Goal: Transaction & Acquisition: Download file/media

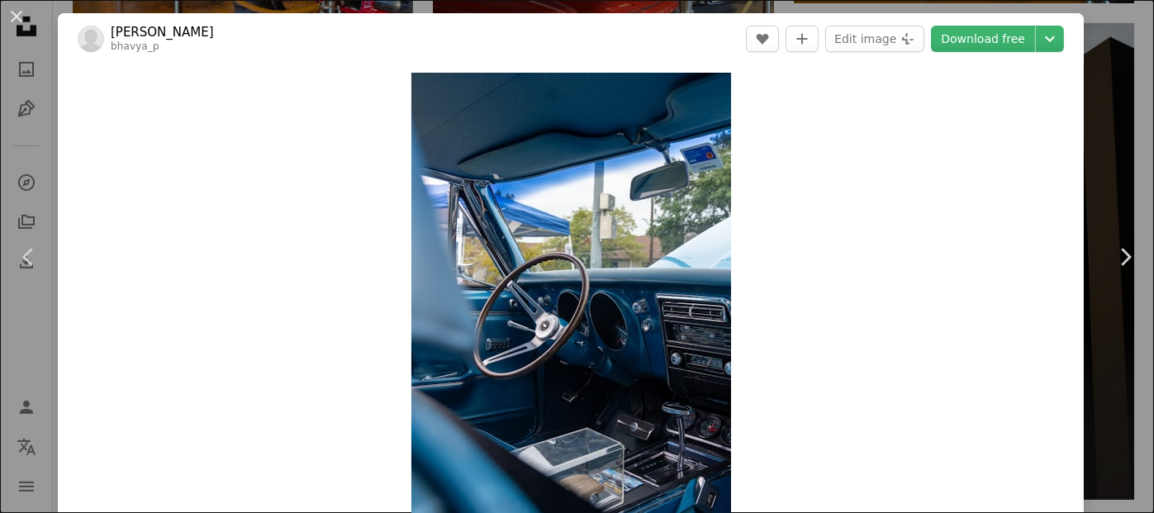
scroll to position [3966, 0]
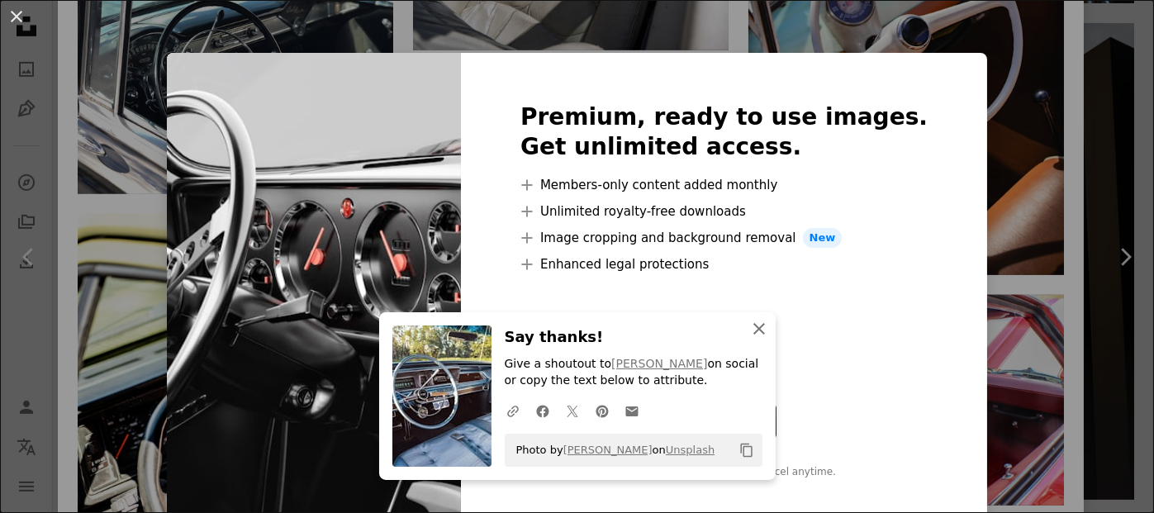
click at [756, 324] on icon "button" at bounding box center [759, 329] width 12 height 12
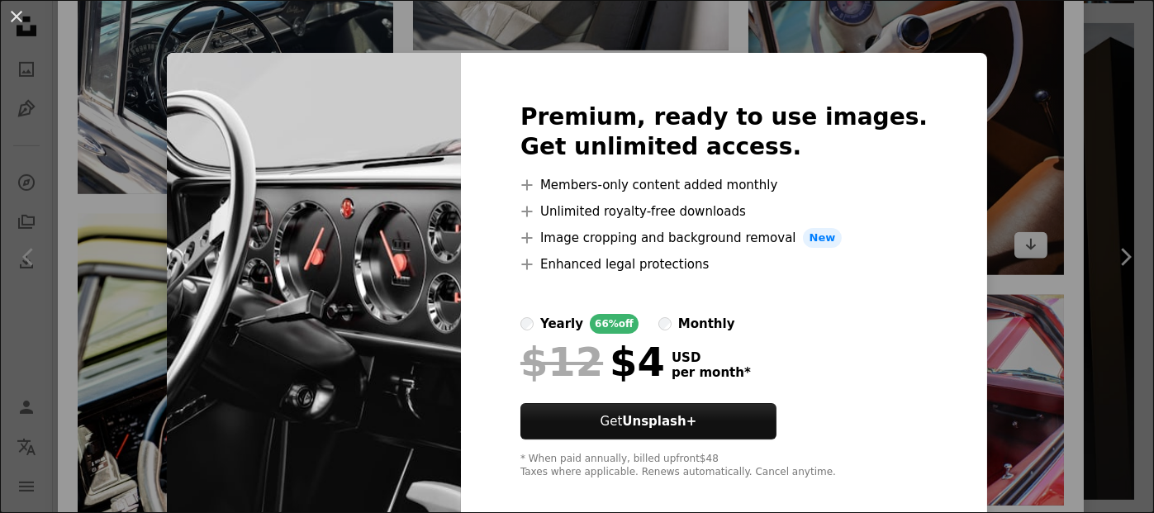
click at [979, 179] on div "An X shape Premium, ready to use images. Get unlimited access. A plus sign Memb…" at bounding box center [577, 256] width 1154 height 513
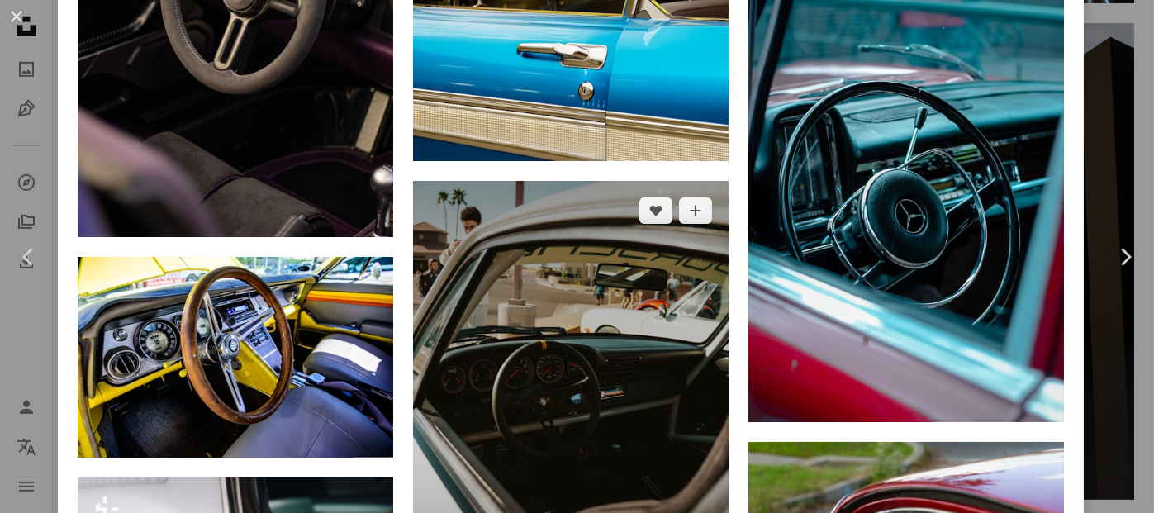
scroll to position [10987, 0]
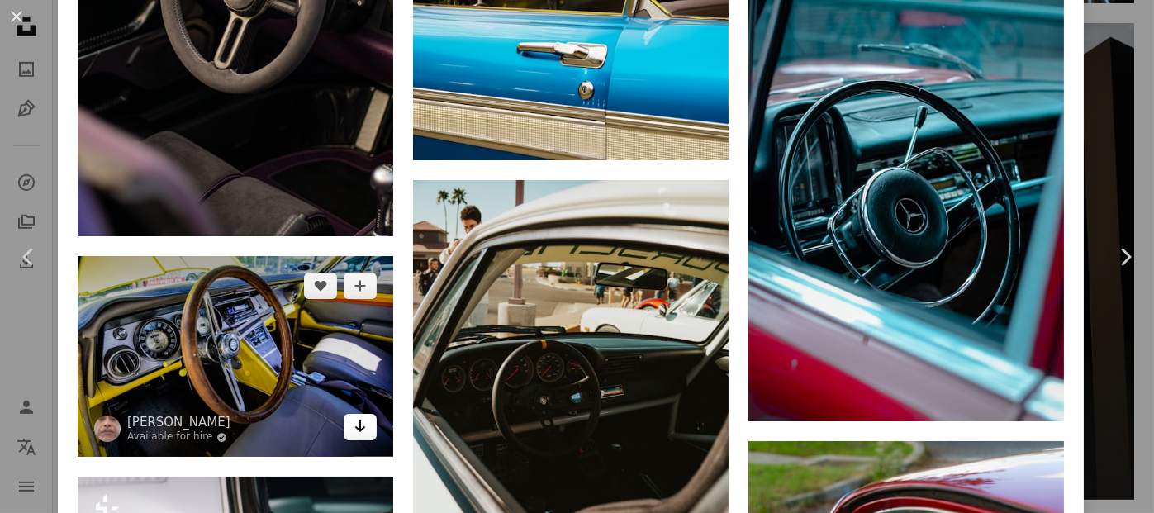
click at [360, 416] on icon "Arrow pointing down" at bounding box center [360, 426] width 13 height 20
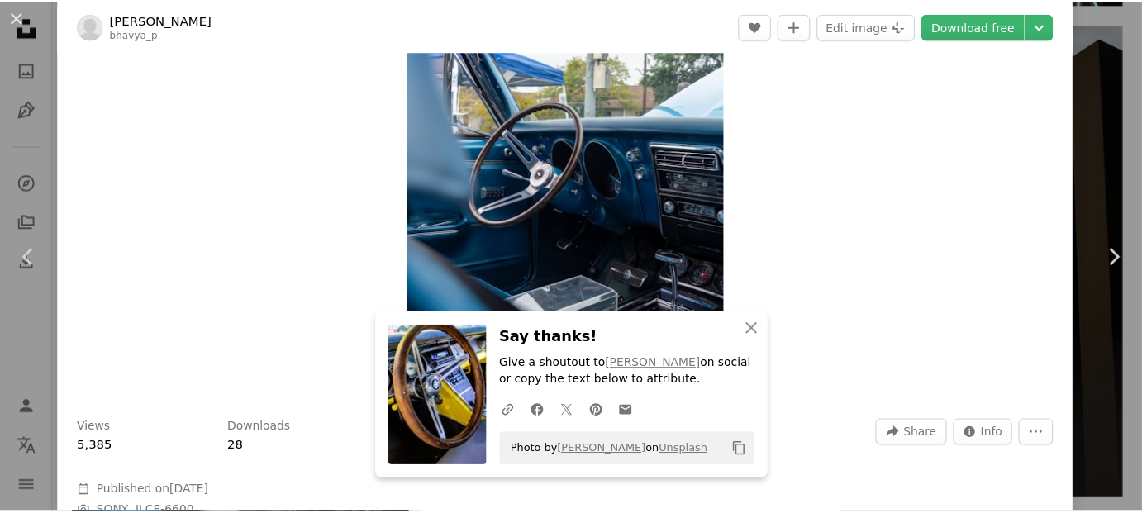
scroll to position [0, 0]
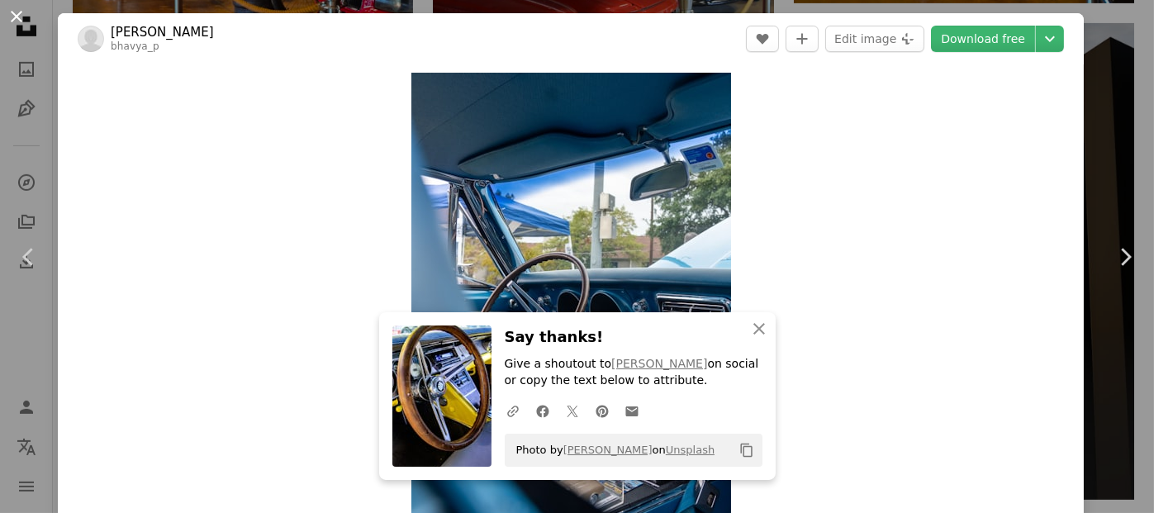
click at [14, 17] on button "An X shape" at bounding box center [17, 17] width 20 height 20
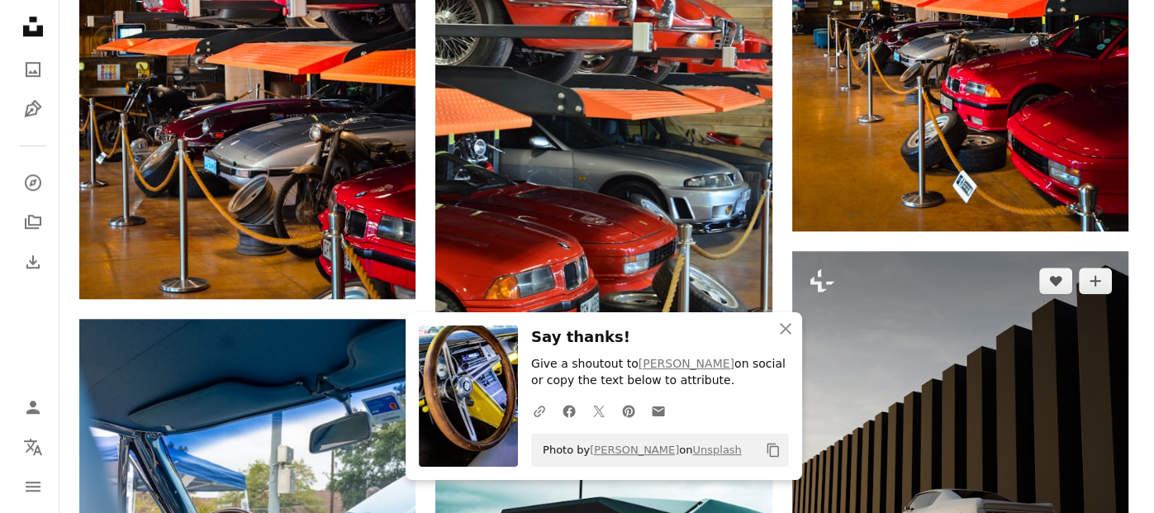
scroll to position [1735, 0]
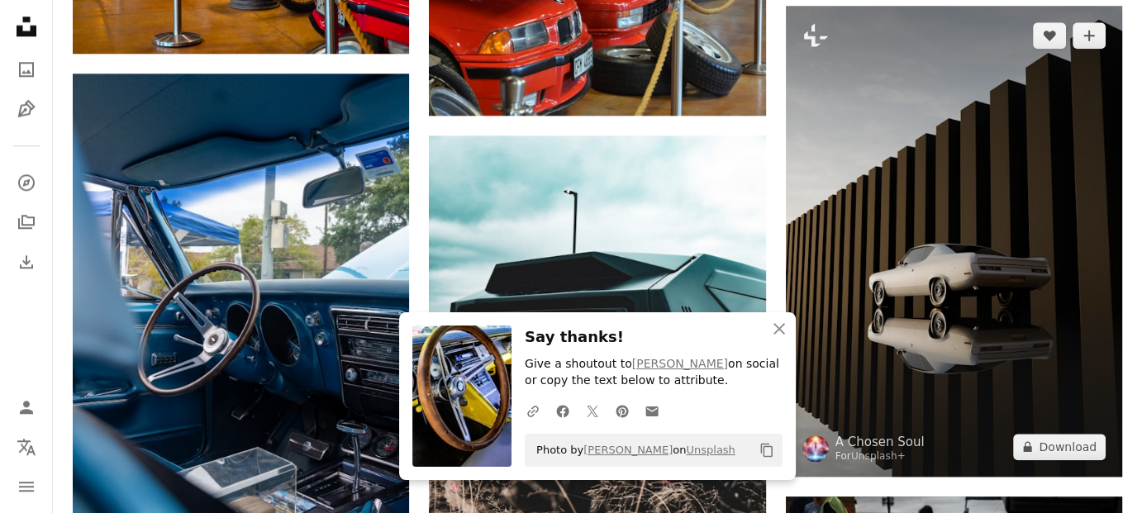
click at [965, 305] on img at bounding box center [954, 241] width 336 height 471
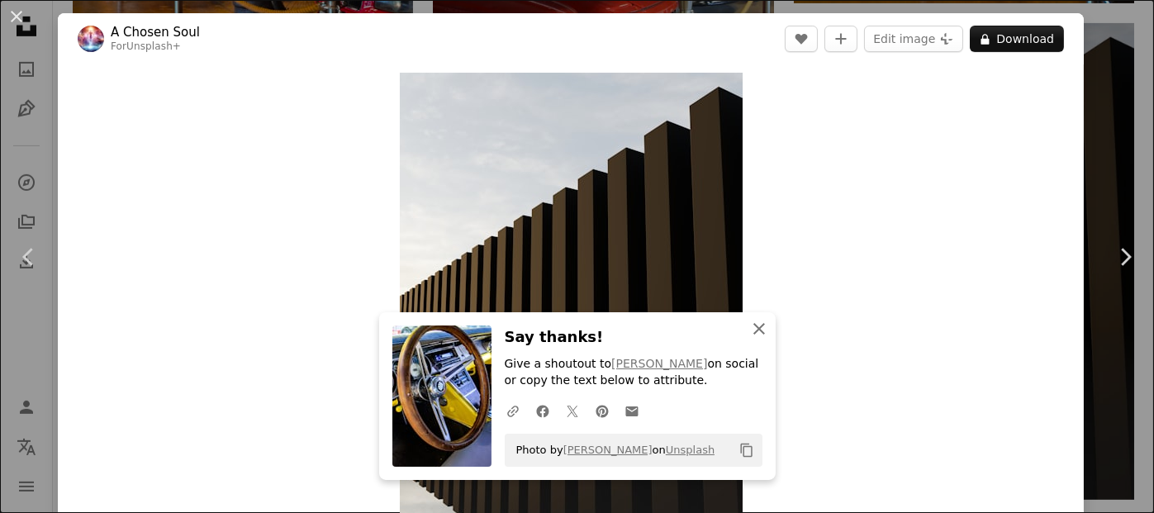
click at [754, 326] on icon "button" at bounding box center [759, 329] width 12 height 12
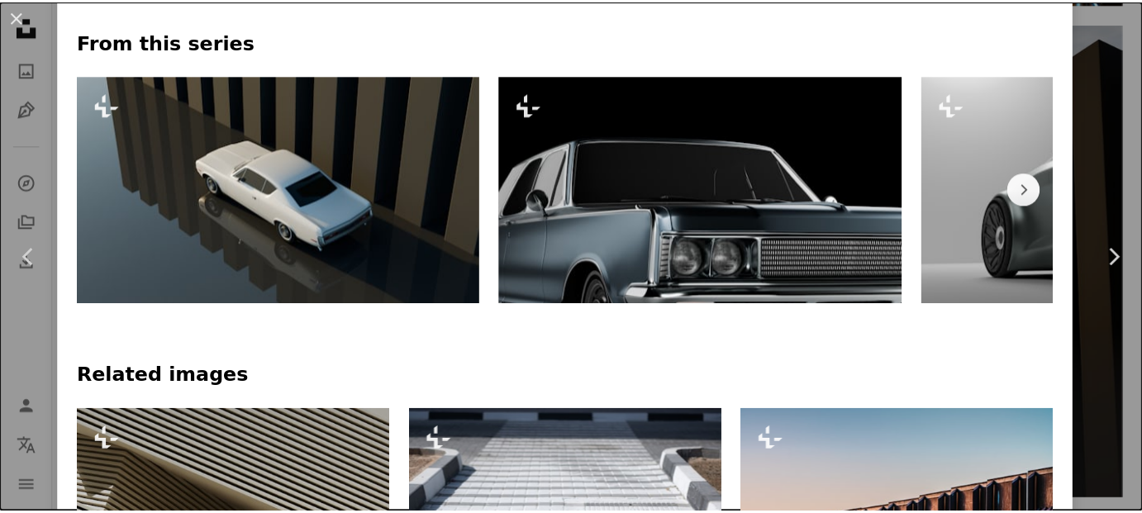
scroll to position [496, 0]
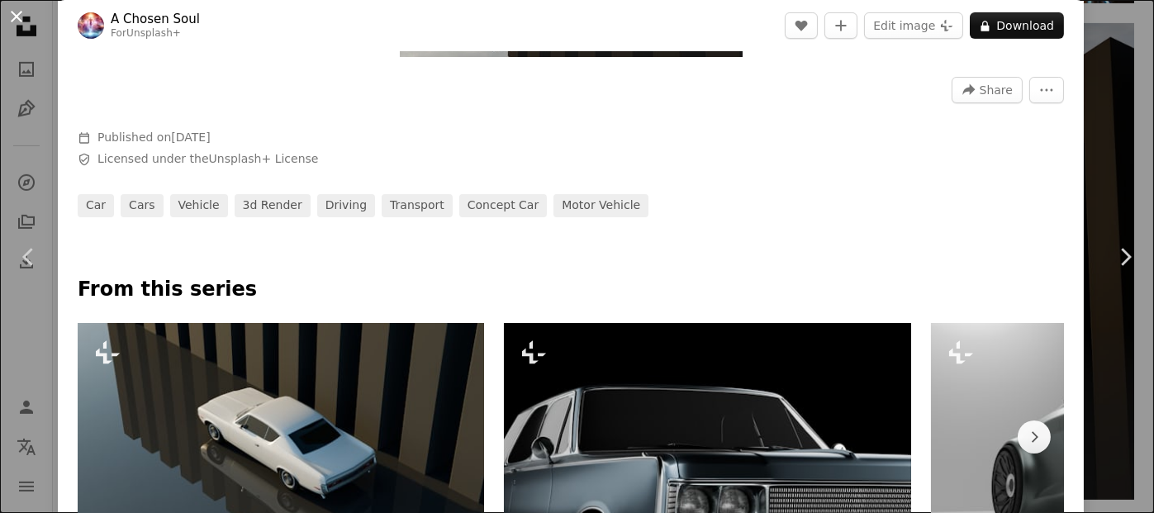
click at [15, 21] on button "An X shape" at bounding box center [17, 17] width 20 height 20
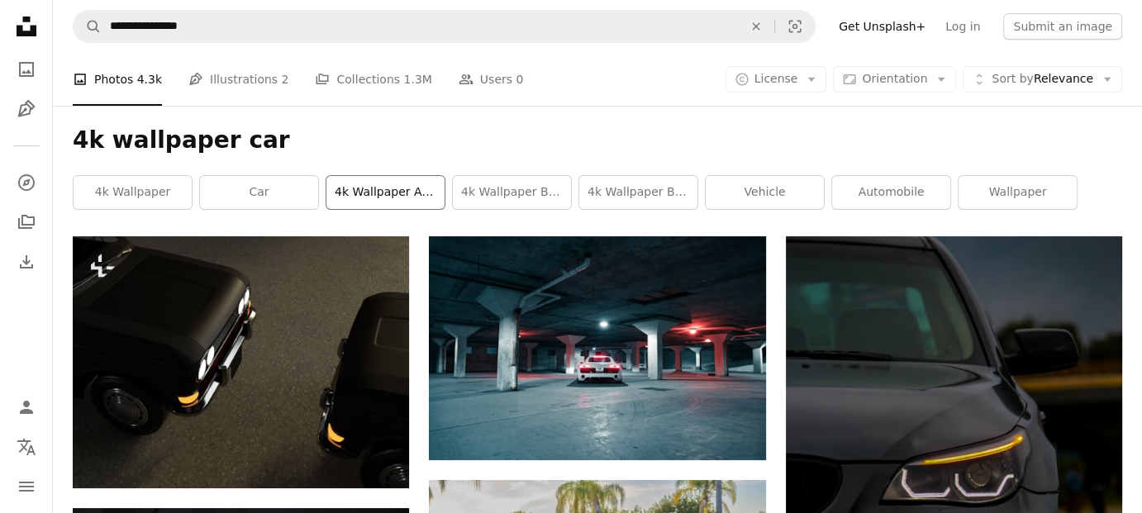
click at [397, 192] on link "4k wallpaper anime" at bounding box center [385, 192] width 118 height 33
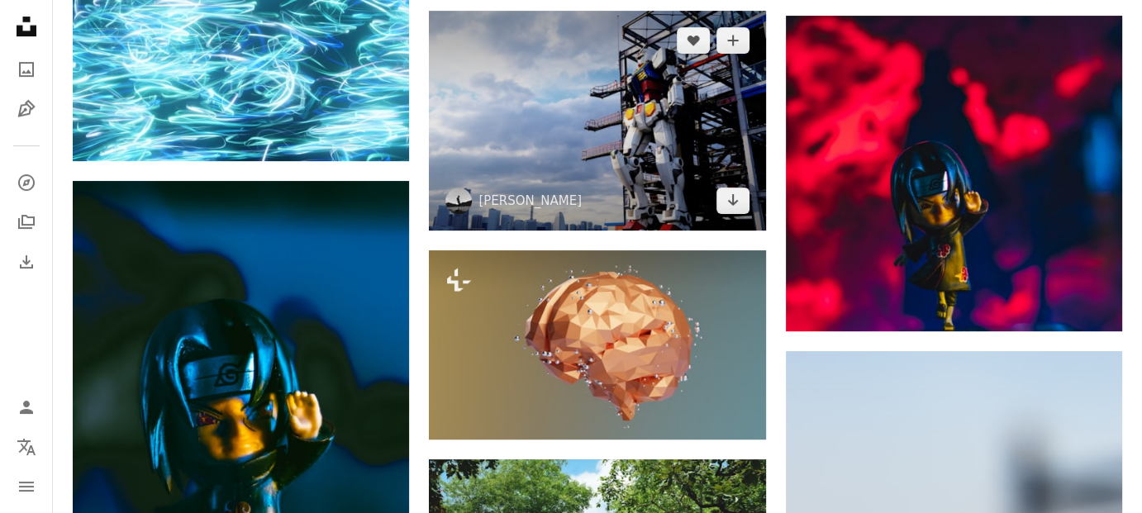
scroll to position [496, 0]
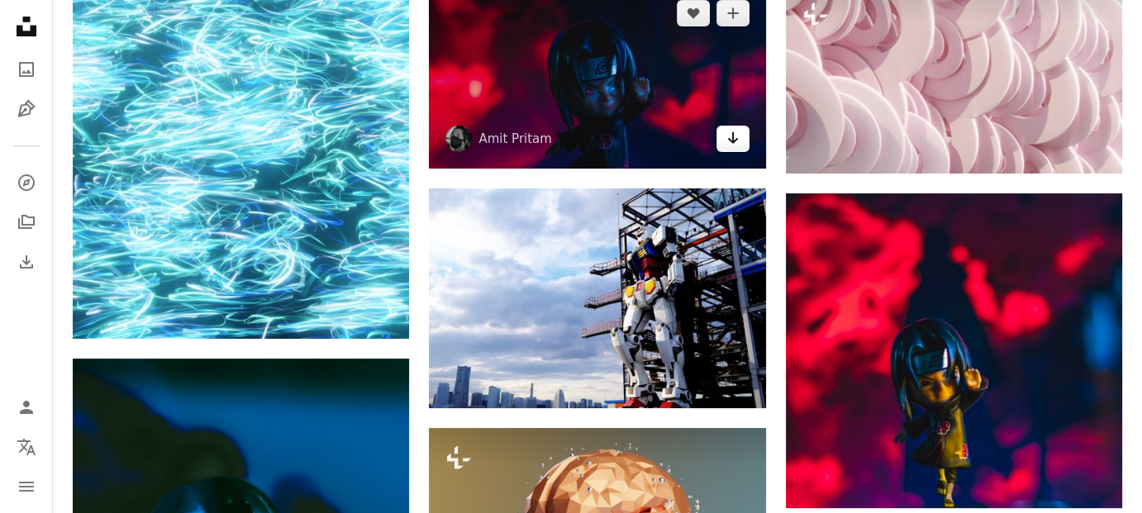
click at [735, 139] on icon "Download" at bounding box center [732, 138] width 11 height 12
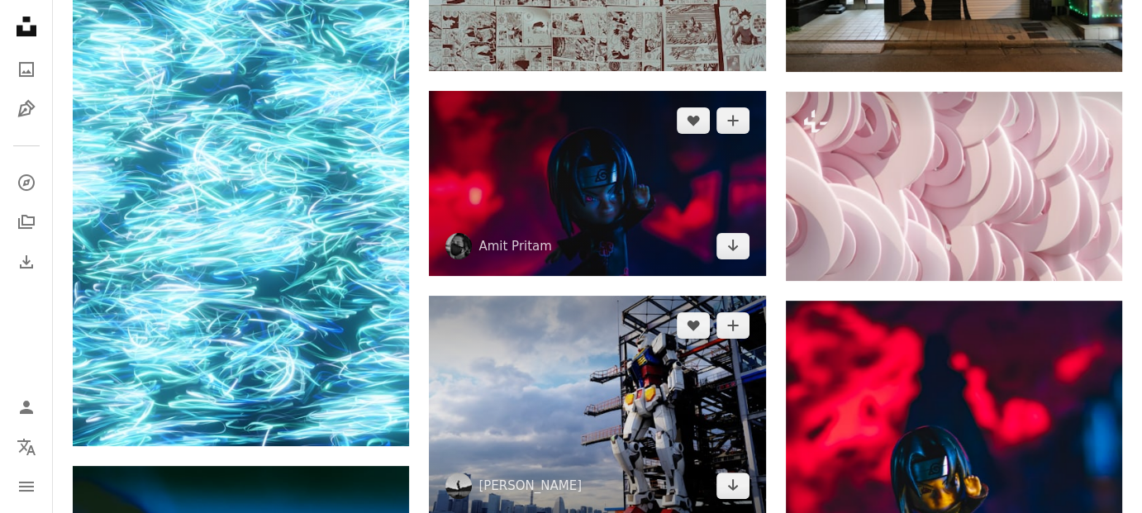
scroll to position [0, 0]
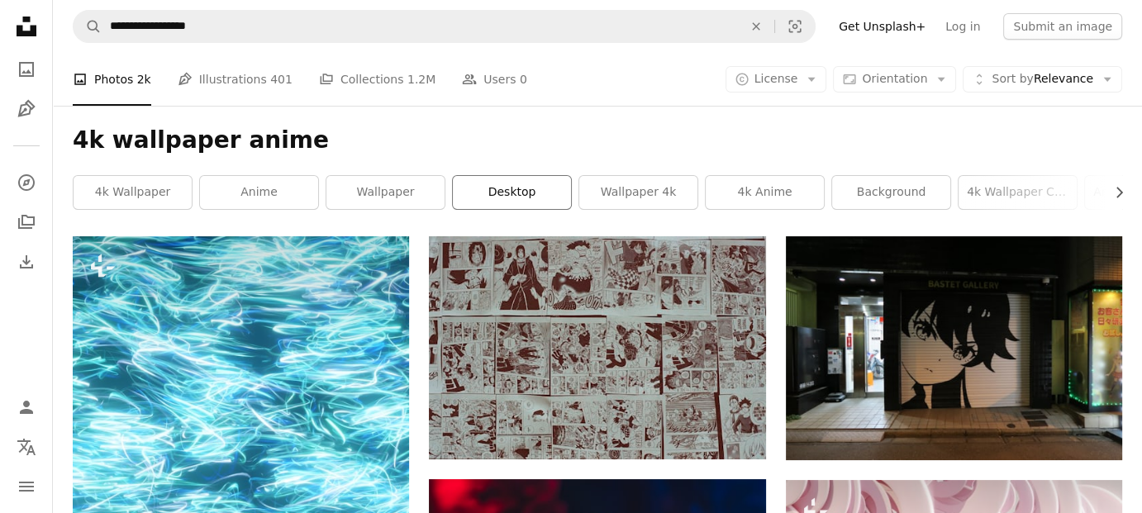
click at [521, 185] on link "desktop" at bounding box center [512, 192] width 118 height 33
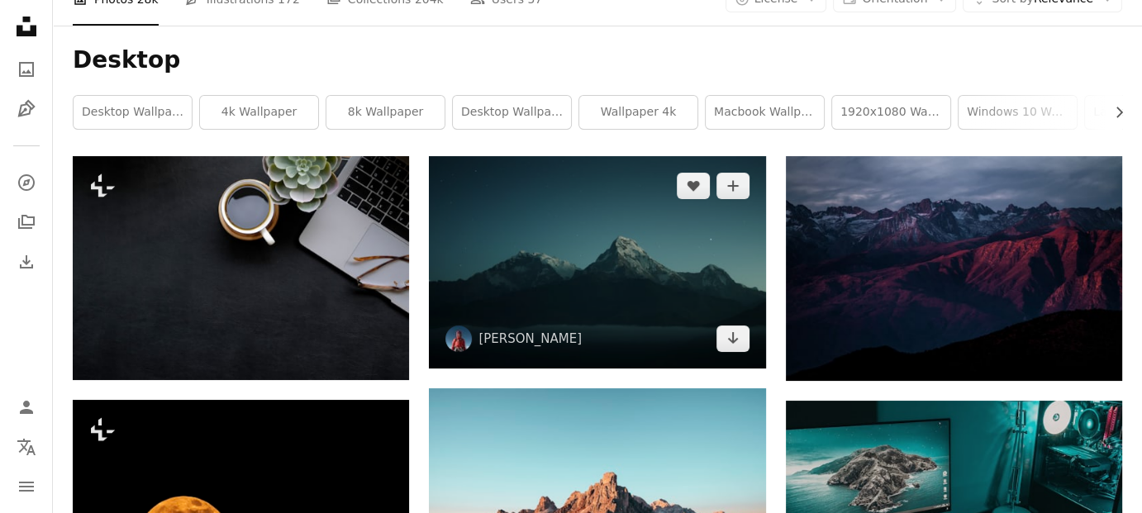
scroll to position [83, 0]
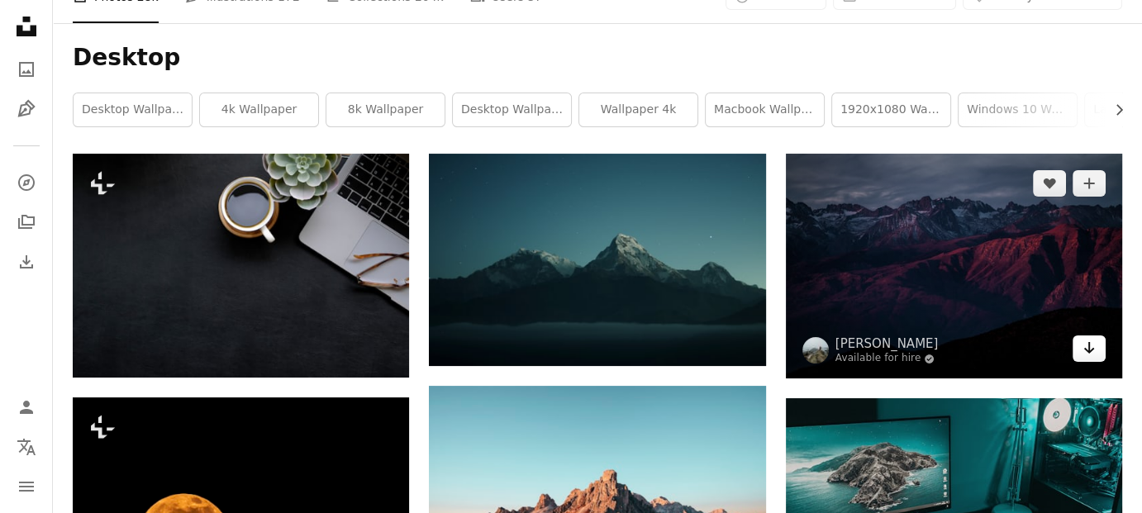
click at [1092, 349] on icon "Arrow pointing down" at bounding box center [1088, 348] width 13 height 20
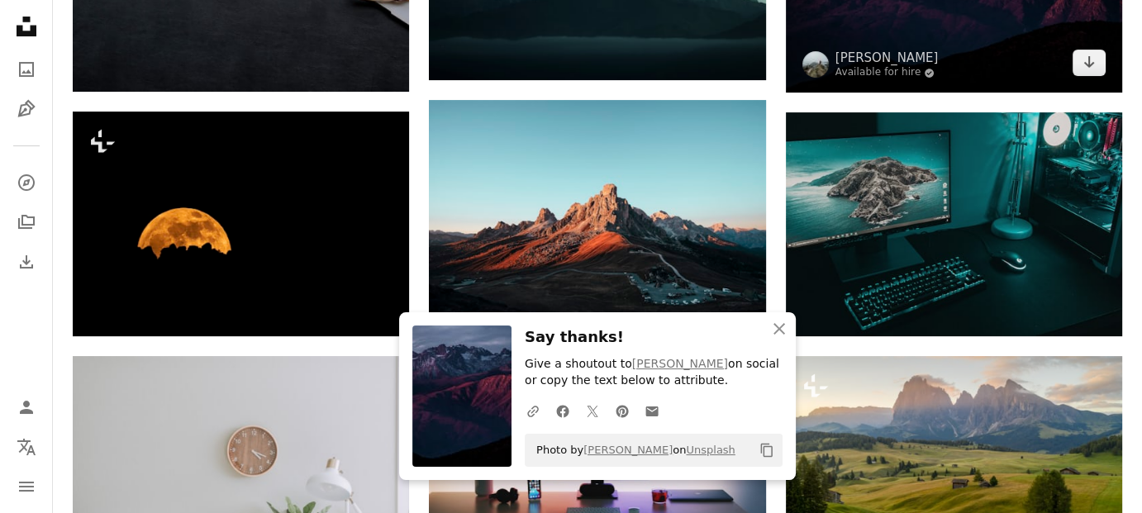
scroll to position [496, 0]
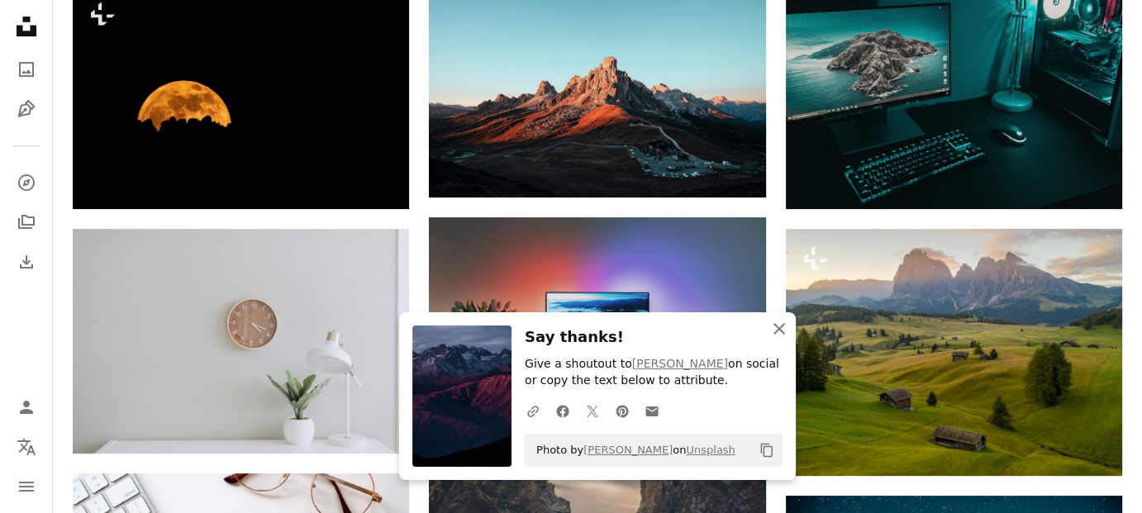
click at [777, 329] on icon "An X shape" at bounding box center [779, 329] width 20 height 20
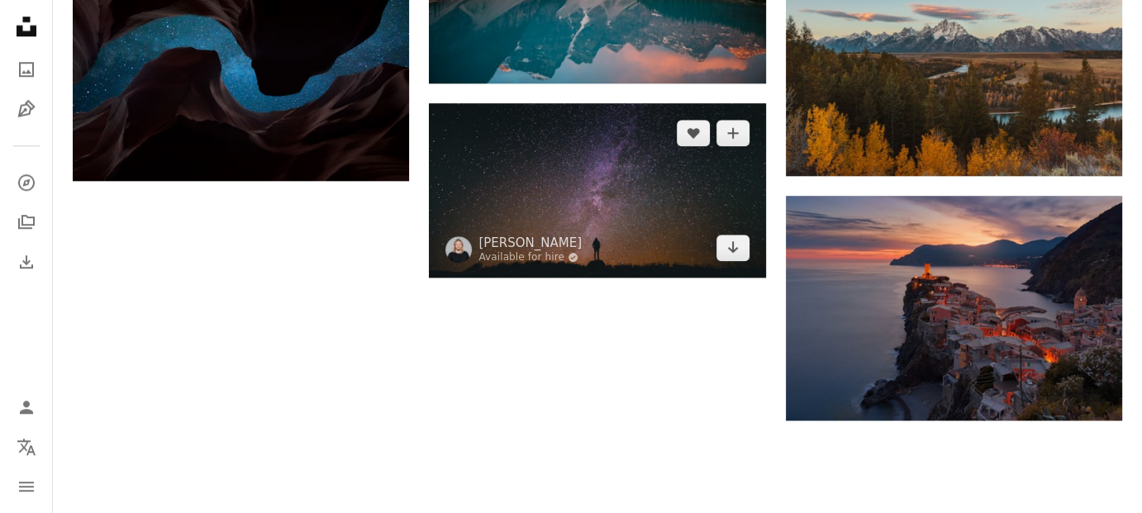
scroll to position [1570, 0]
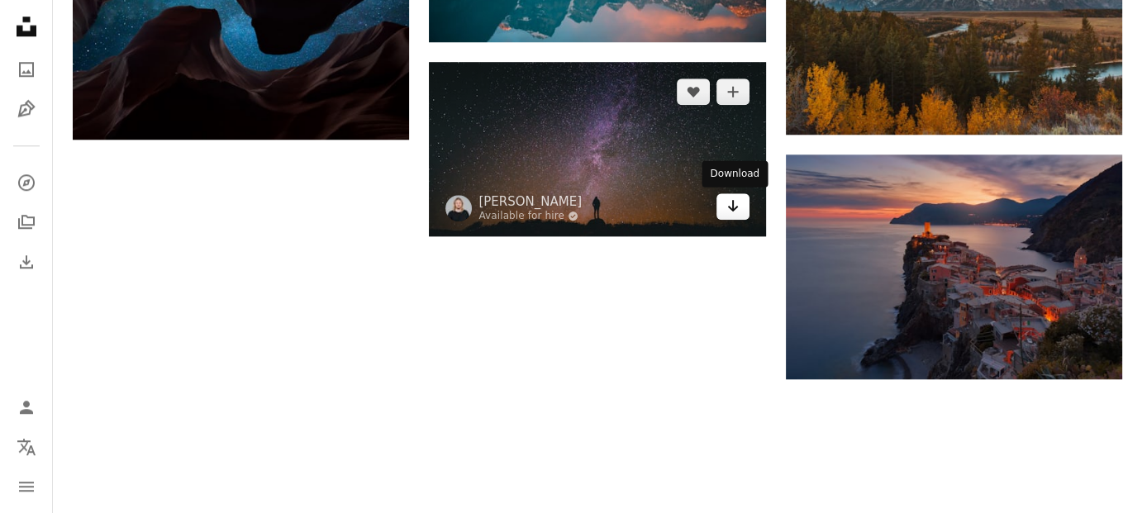
click at [735, 202] on icon "Arrow pointing down" at bounding box center [732, 206] width 13 height 20
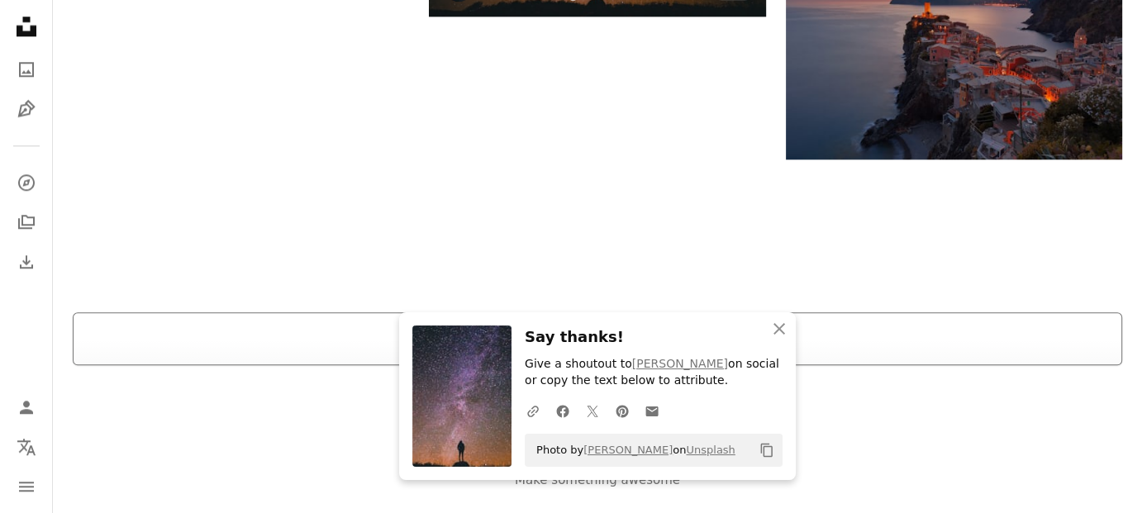
scroll to position [1830, 0]
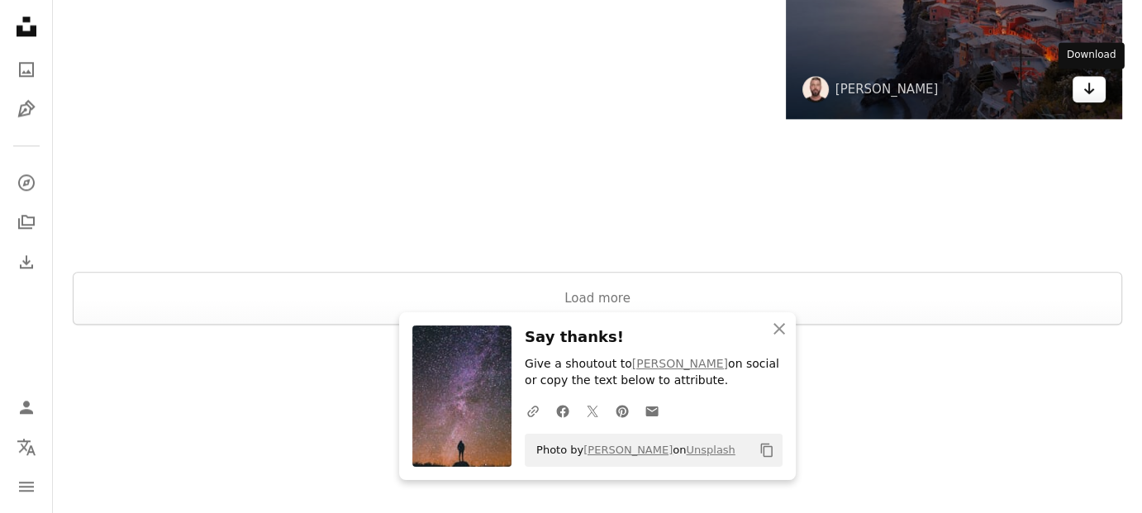
click at [1091, 89] on icon "Download" at bounding box center [1089, 89] width 11 height 12
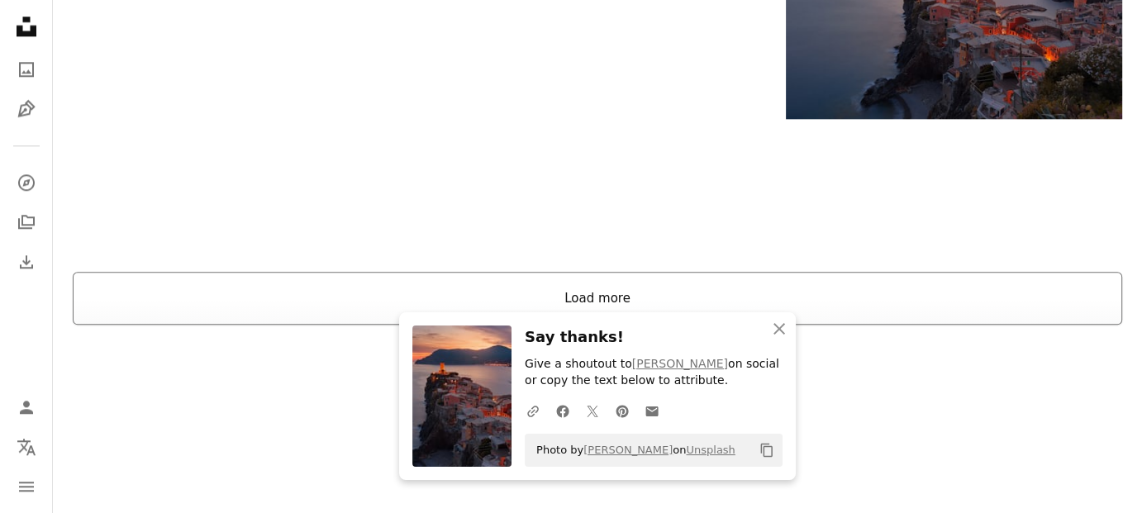
click at [575, 289] on button "Load more" at bounding box center [597, 298] width 1049 height 53
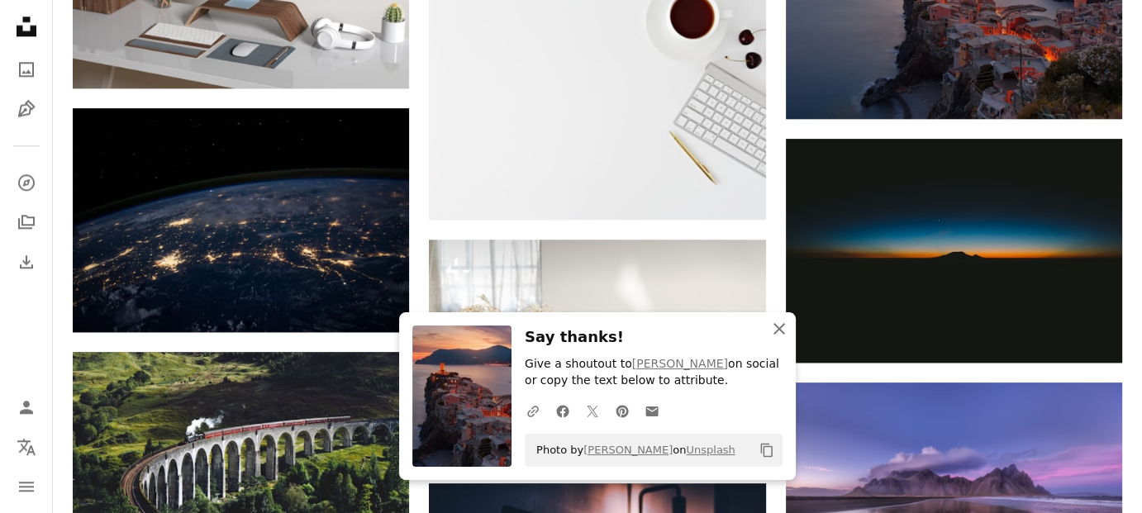
click at [779, 330] on icon "An X shape" at bounding box center [779, 329] width 20 height 20
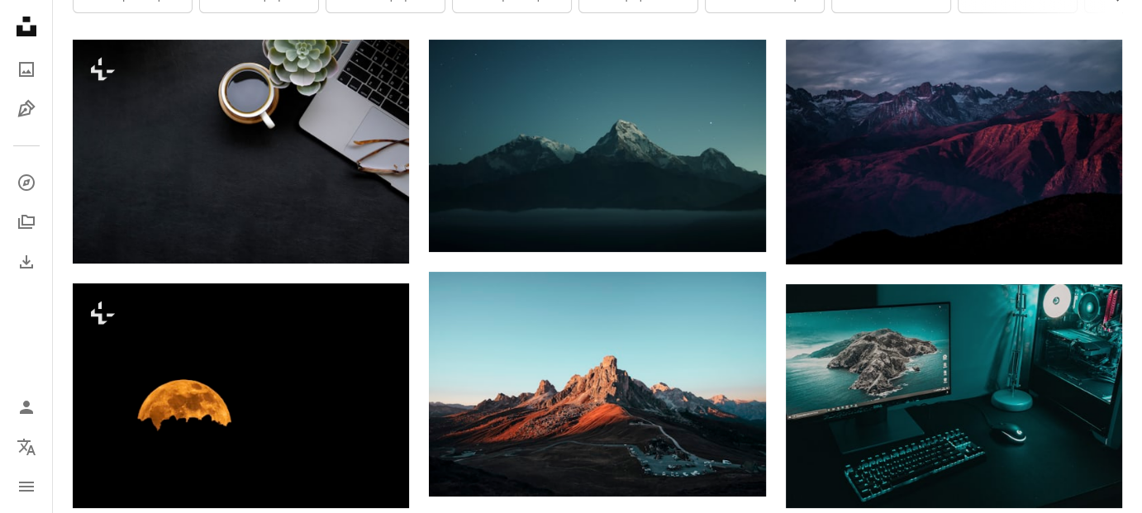
scroll to position [0, 0]
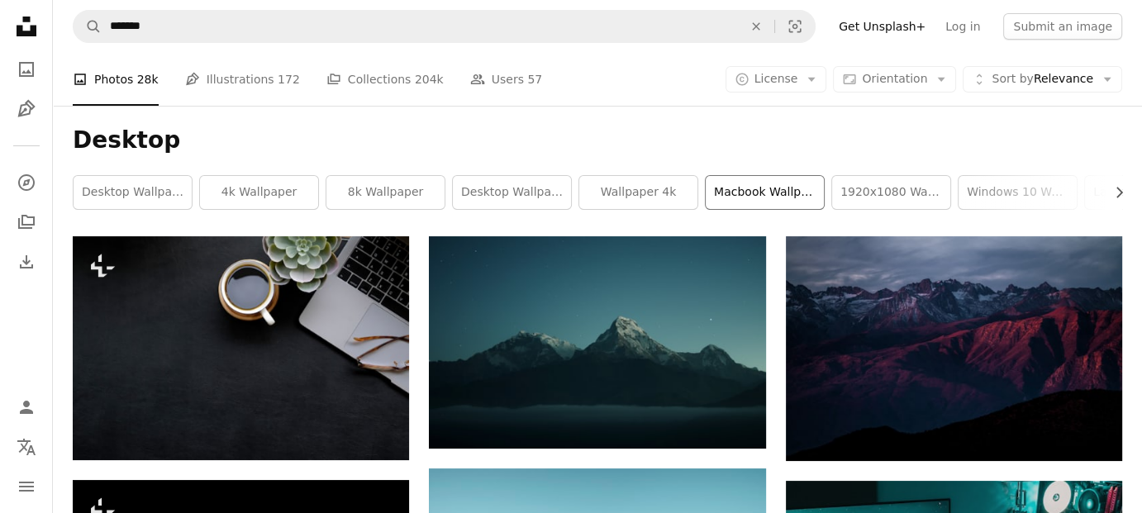
click at [775, 189] on link "macbook wallpaper" at bounding box center [765, 192] width 118 height 33
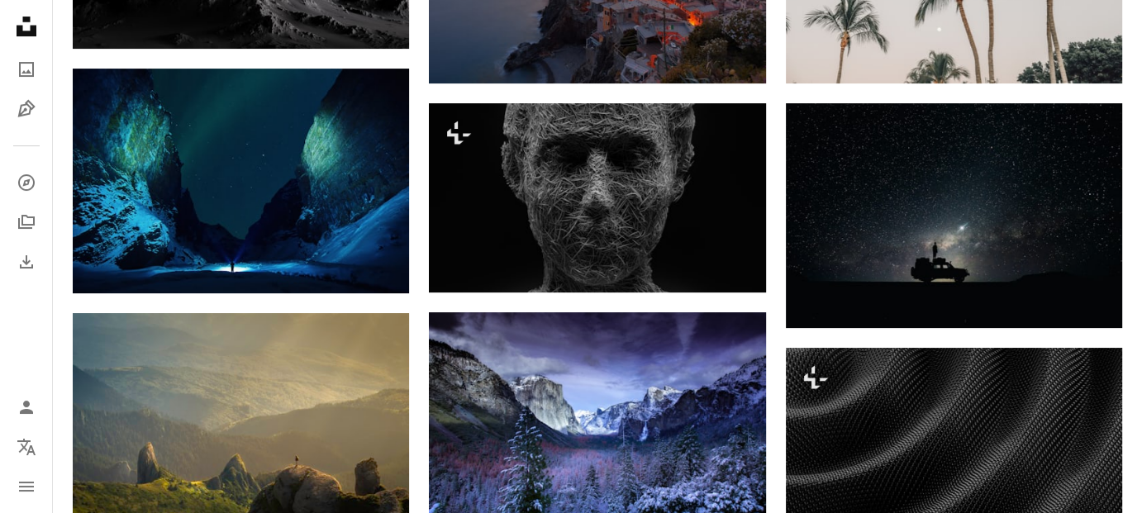
scroll to position [413, 0]
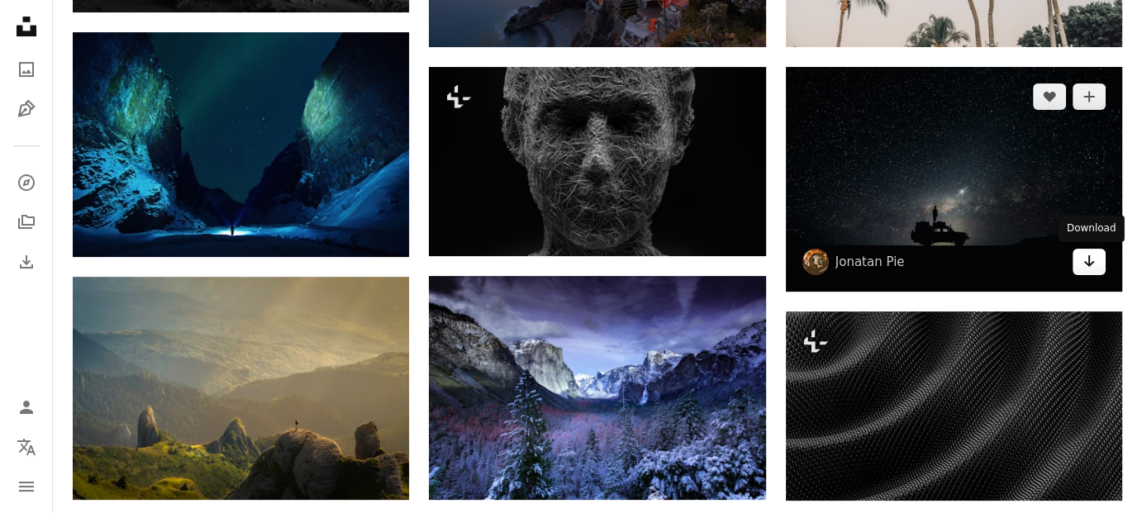
click at [1097, 264] on link "Arrow pointing down" at bounding box center [1088, 262] width 33 height 26
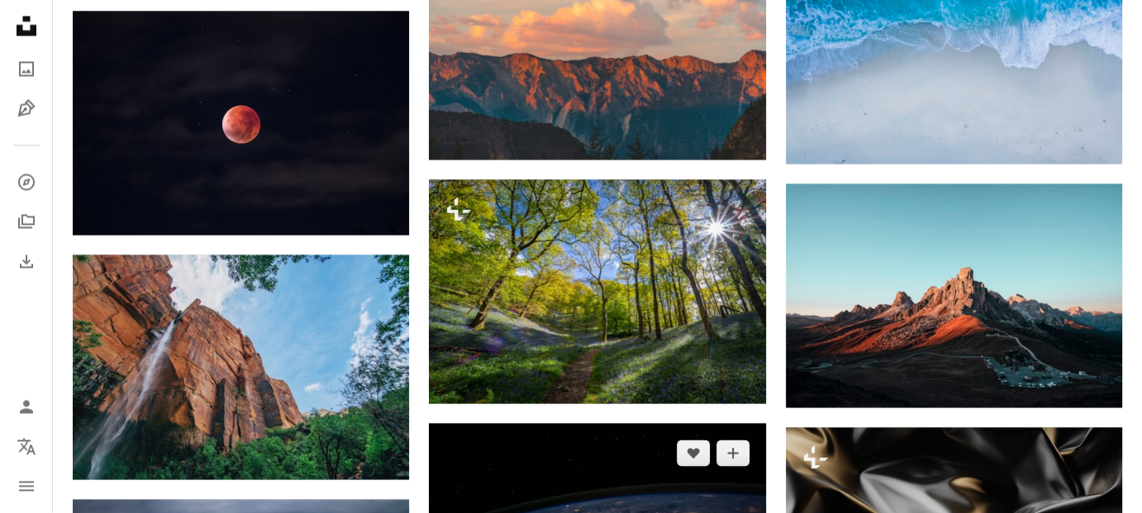
scroll to position [3140, 0]
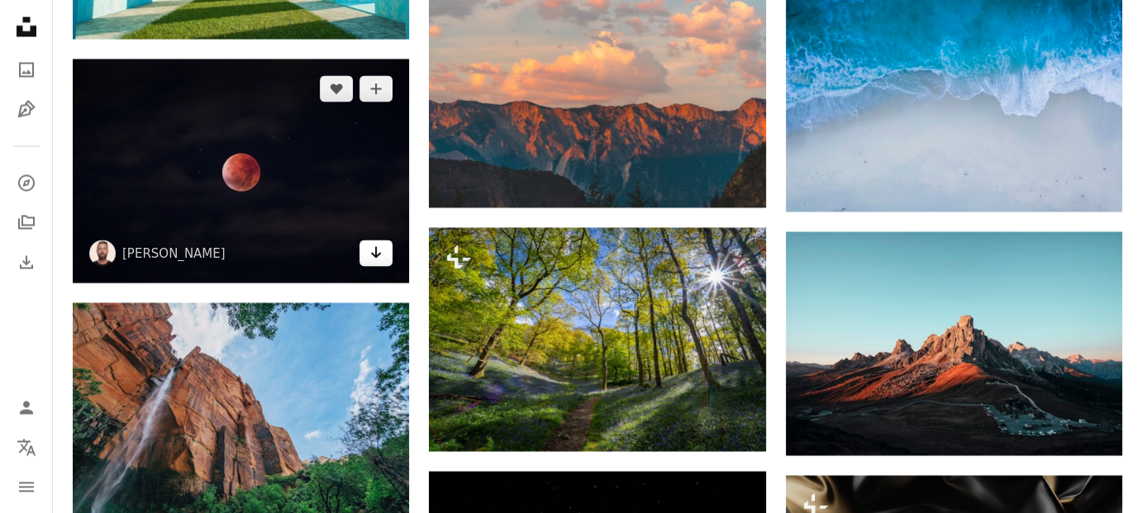
click at [376, 261] on icon "Arrow pointing down" at bounding box center [375, 252] width 13 height 20
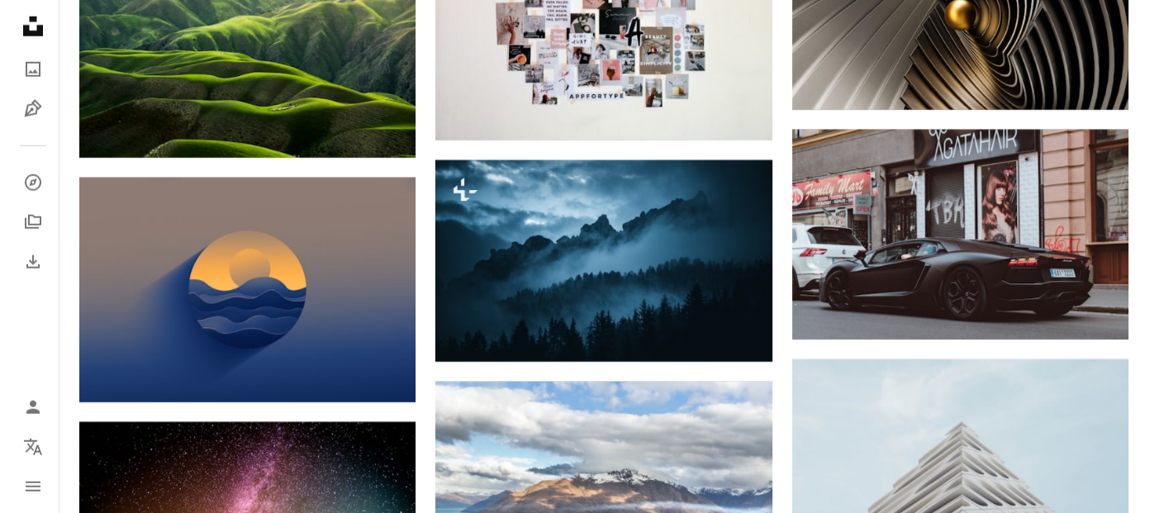
scroll to position [4627, 0]
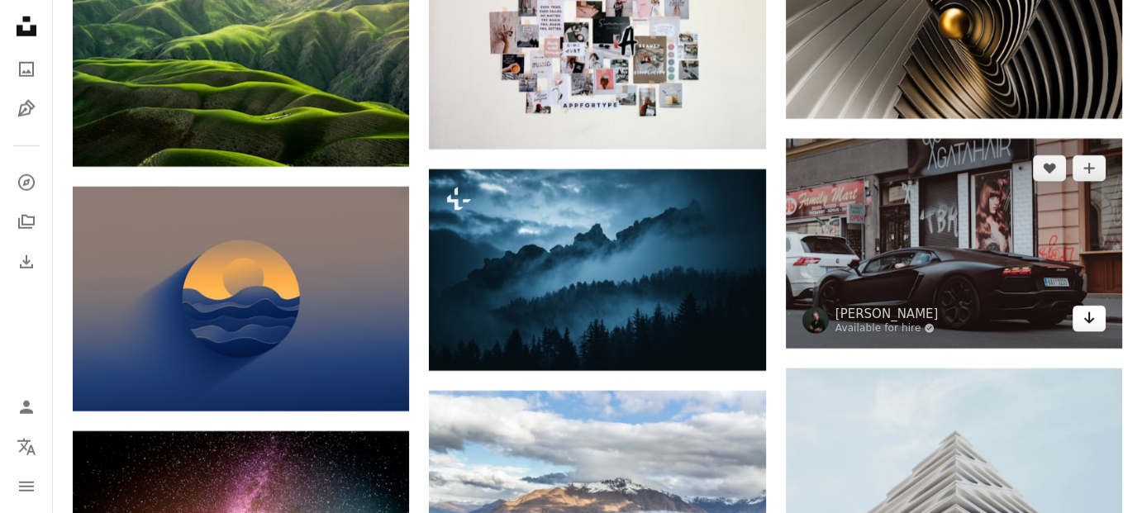
click at [1089, 311] on icon "Arrow pointing down" at bounding box center [1088, 318] width 13 height 20
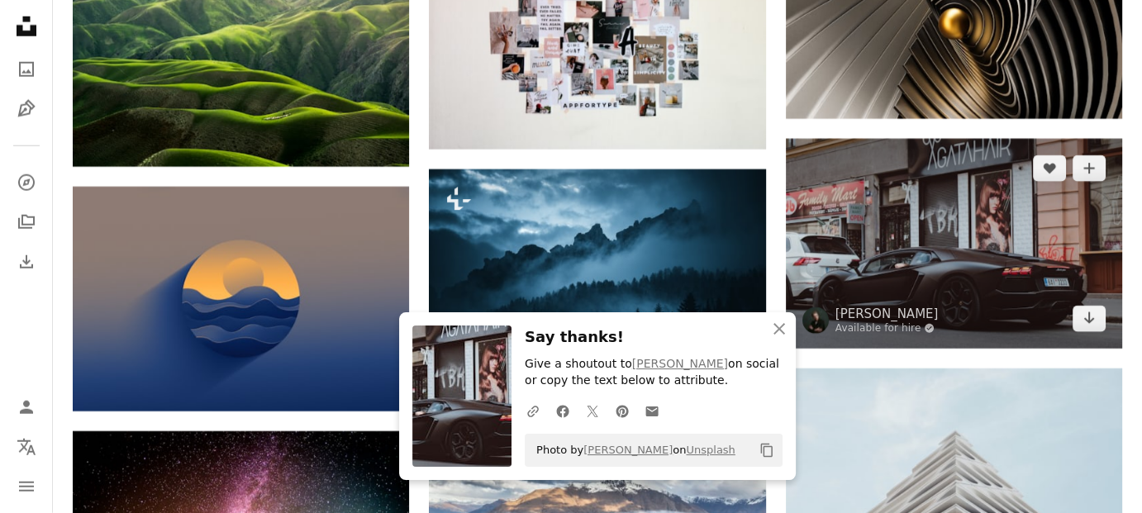
click at [926, 259] on img at bounding box center [954, 244] width 336 height 210
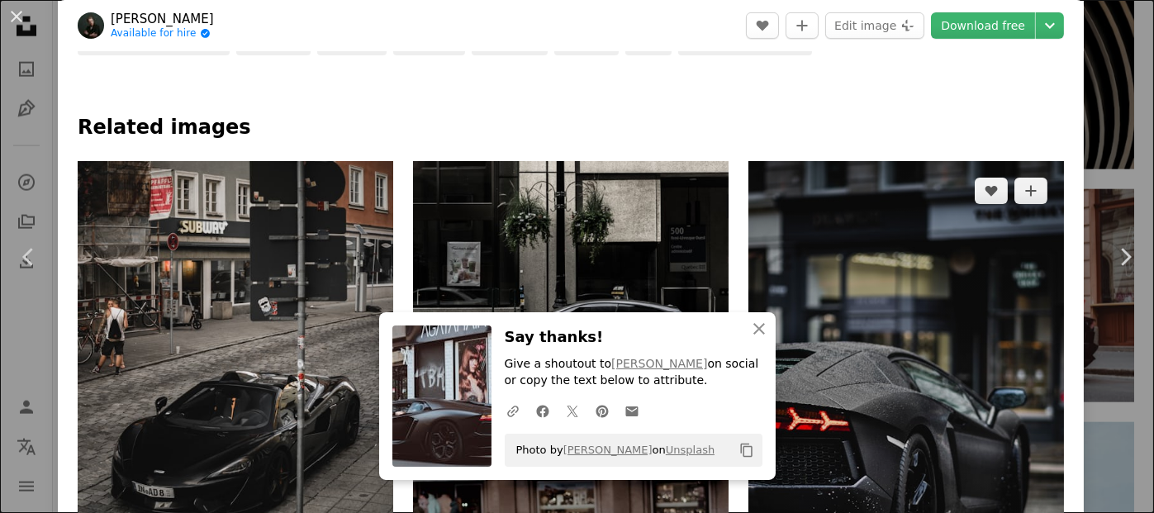
scroll to position [826, 0]
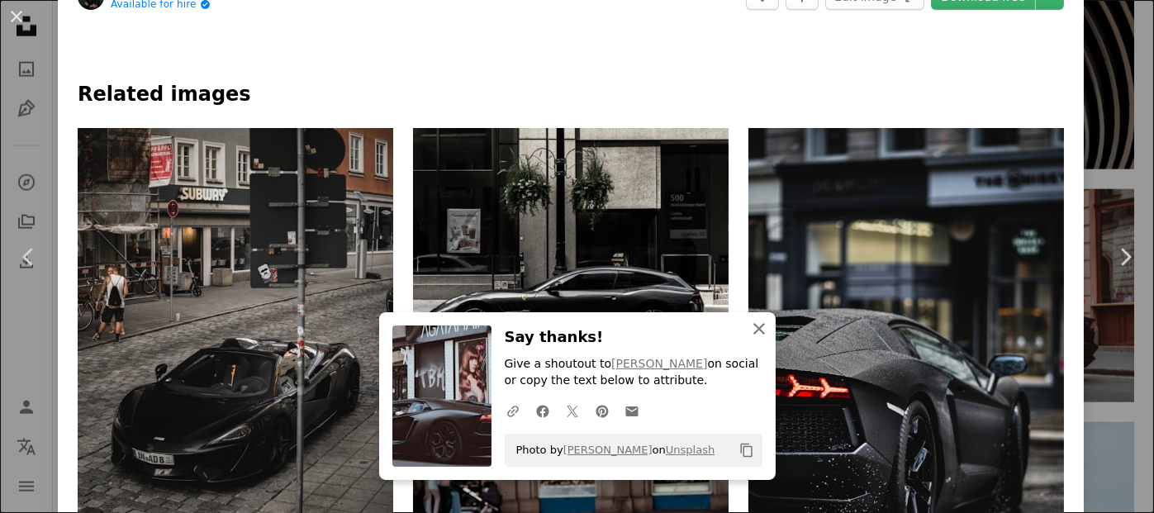
click at [751, 324] on icon "An X shape" at bounding box center [759, 329] width 20 height 20
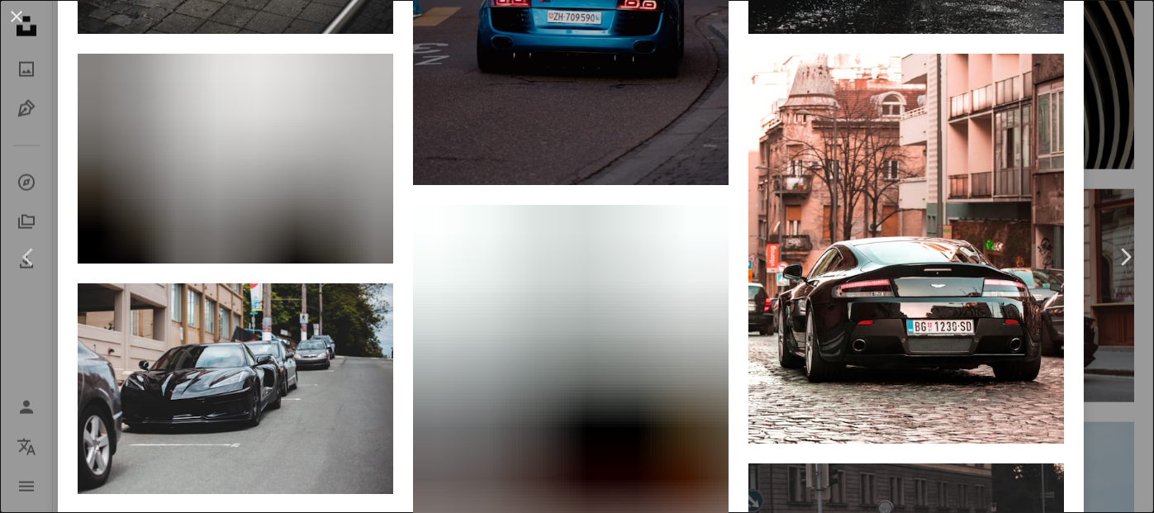
scroll to position [1405, 0]
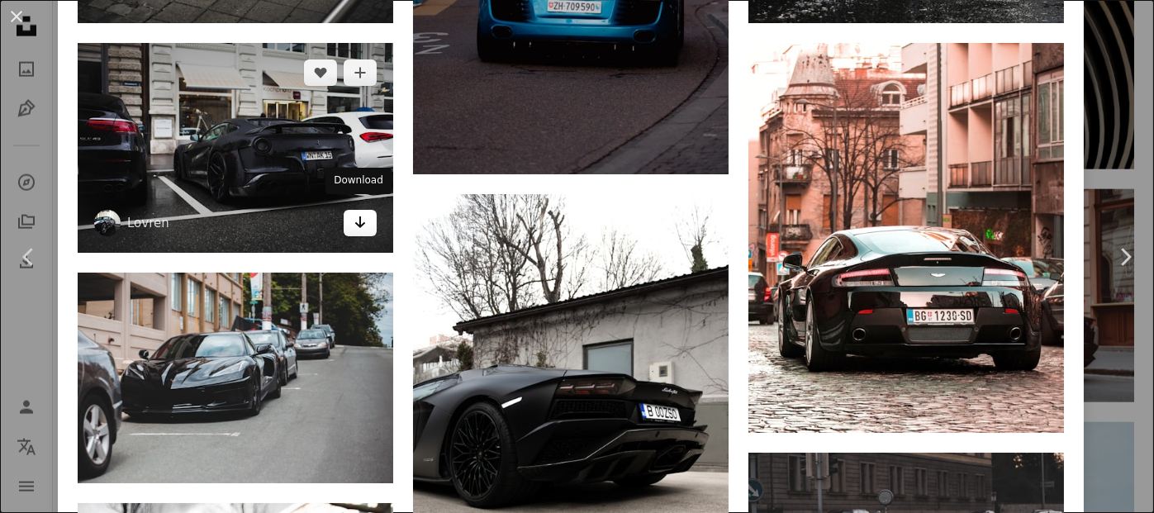
click at [357, 212] on icon "Arrow pointing down" at bounding box center [360, 222] width 13 height 20
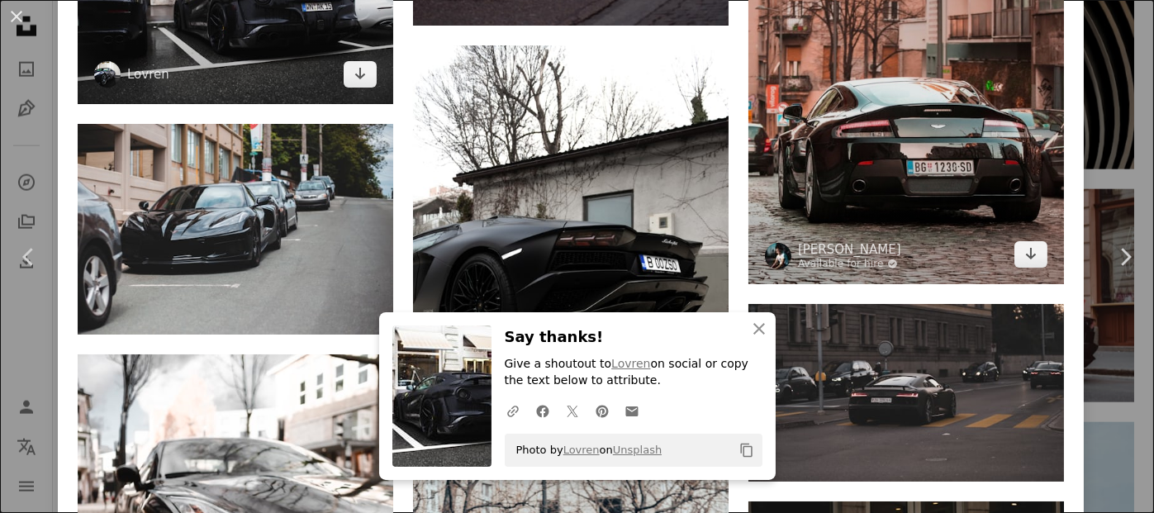
scroll to position [1735, 0]
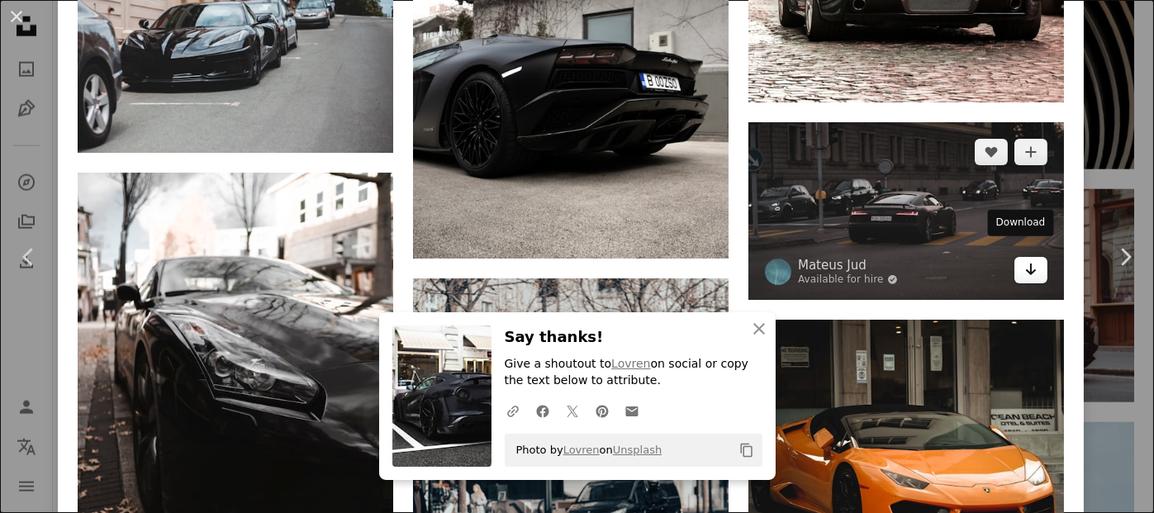
click at [1024, 259] on icon "Arrow pointing down" at bounding box center [1030, 269] width 13 height 20
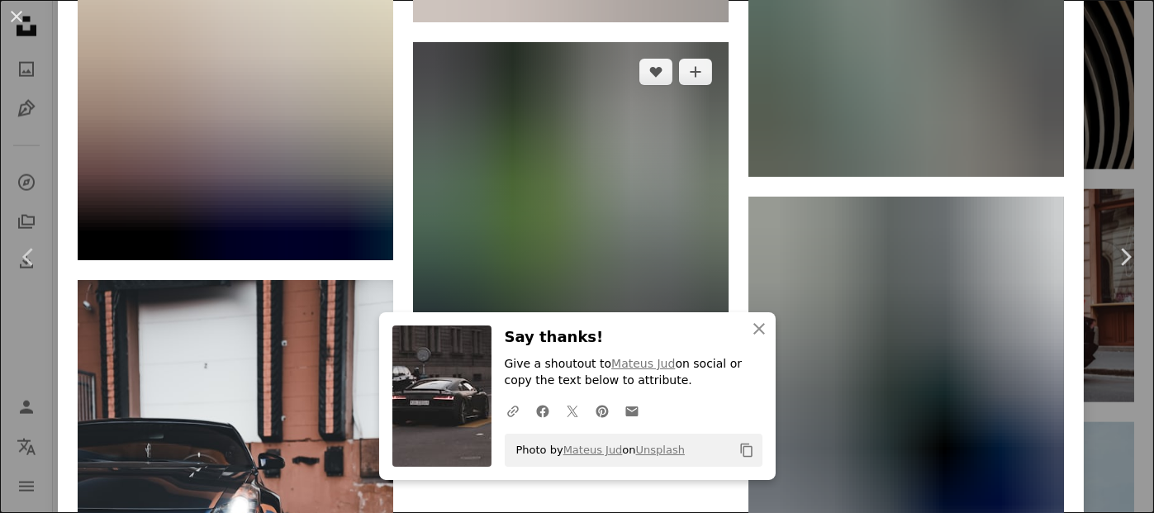
scroll to position [5122, 0]
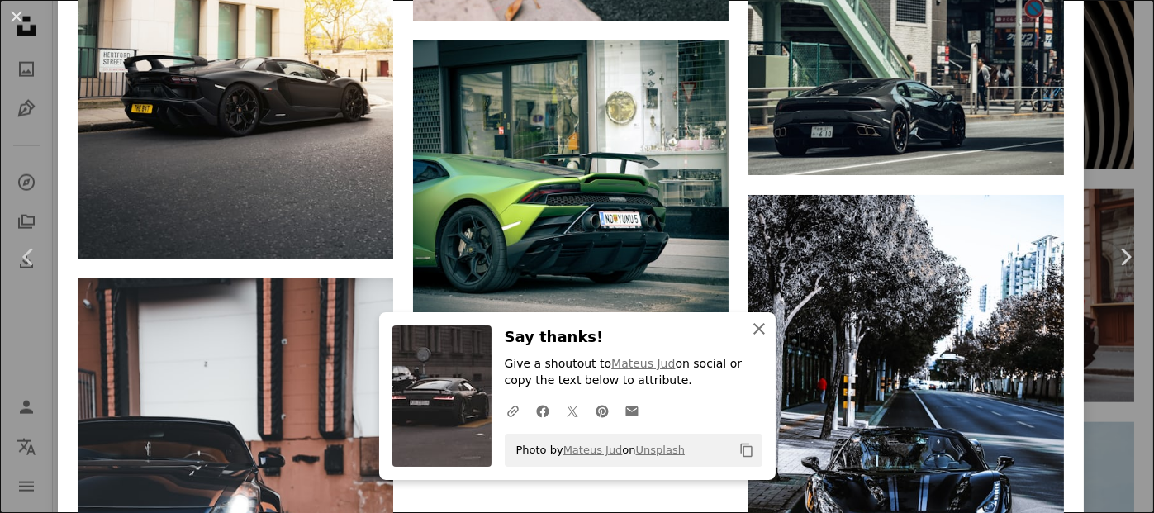
click at [749, 331] on icon "An X shape" at bounding box center [759, 329] width 20 height 20
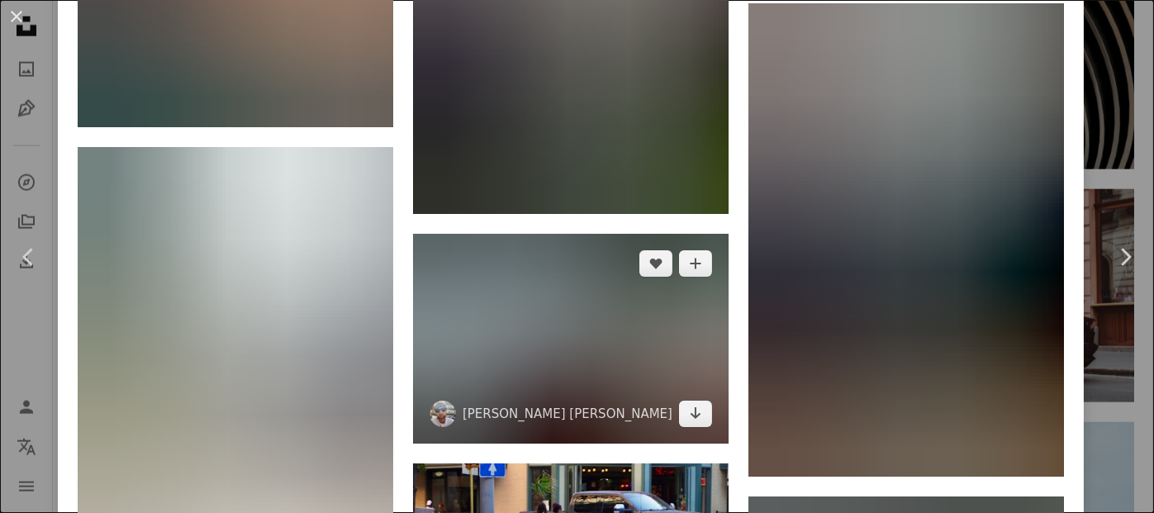
scroll to position [9006, 0]
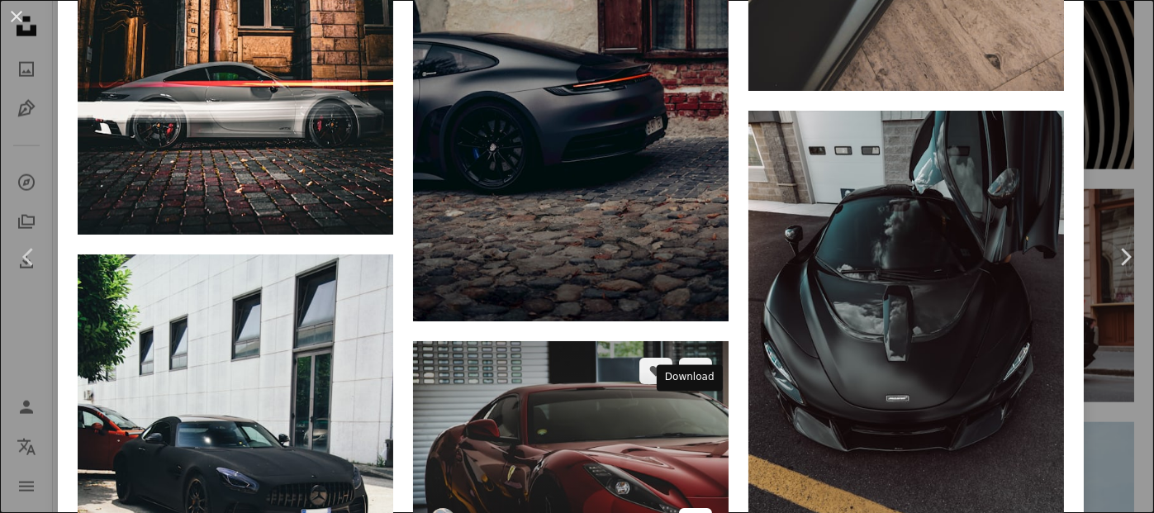
click at [691, 512] on icon "Download" at bounding box center [696, 521] width 11 height 12
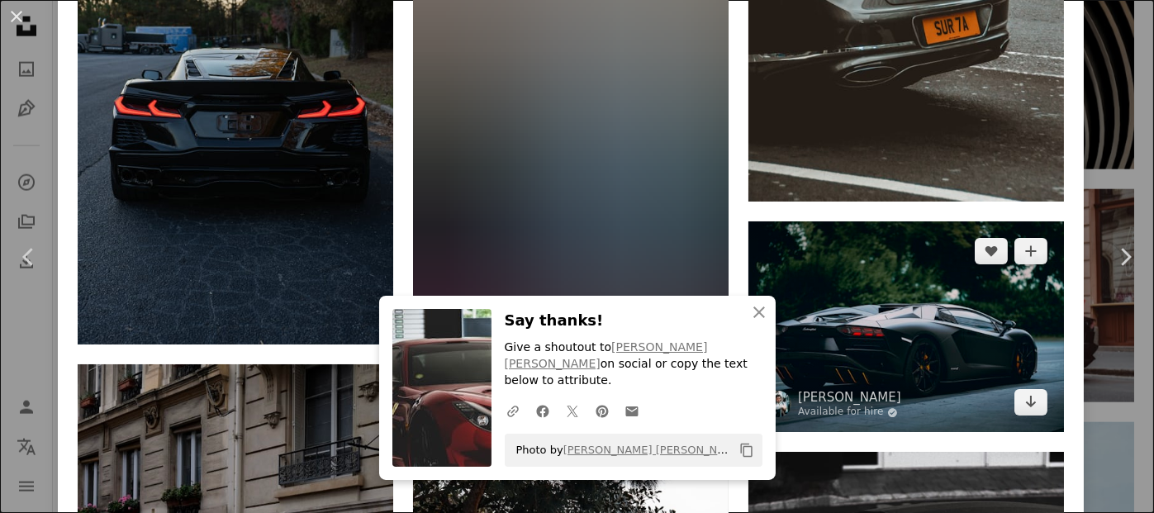
scroll to position [9907, 0]
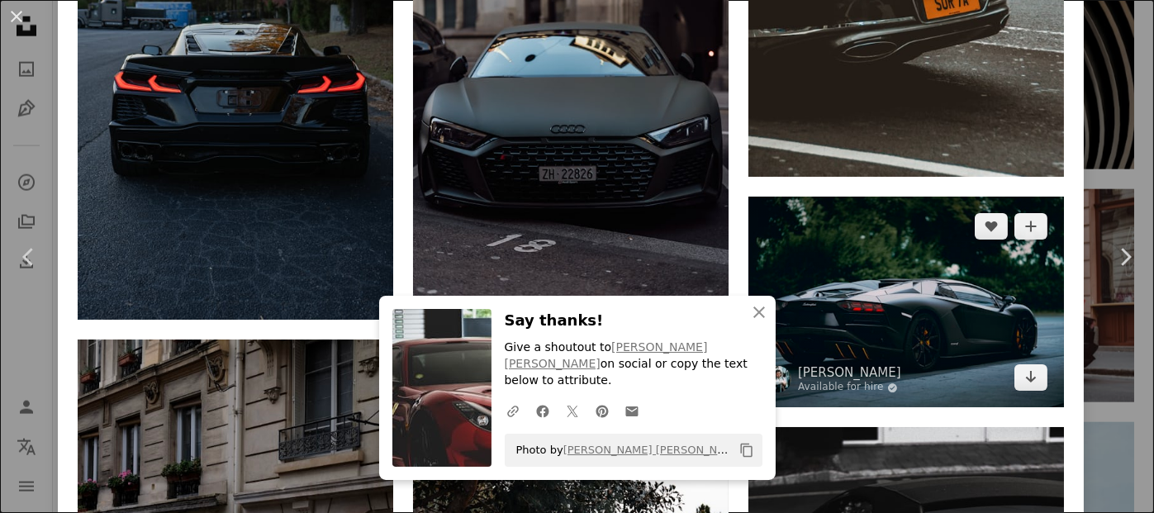
click at [892, 211] on img at bounding box center [907, 302] width 316 height 211
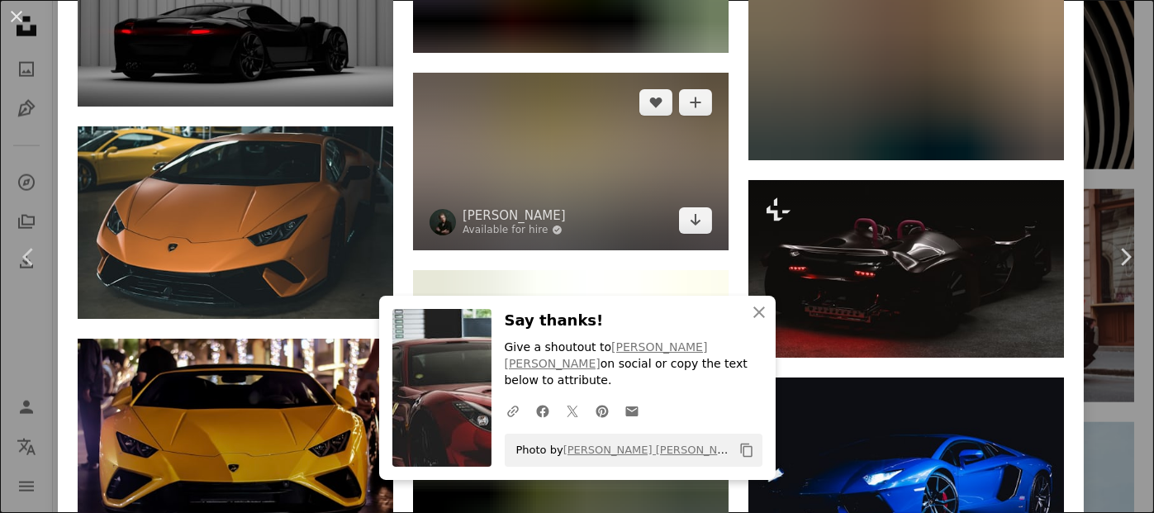
scroll to position [1983, 0]
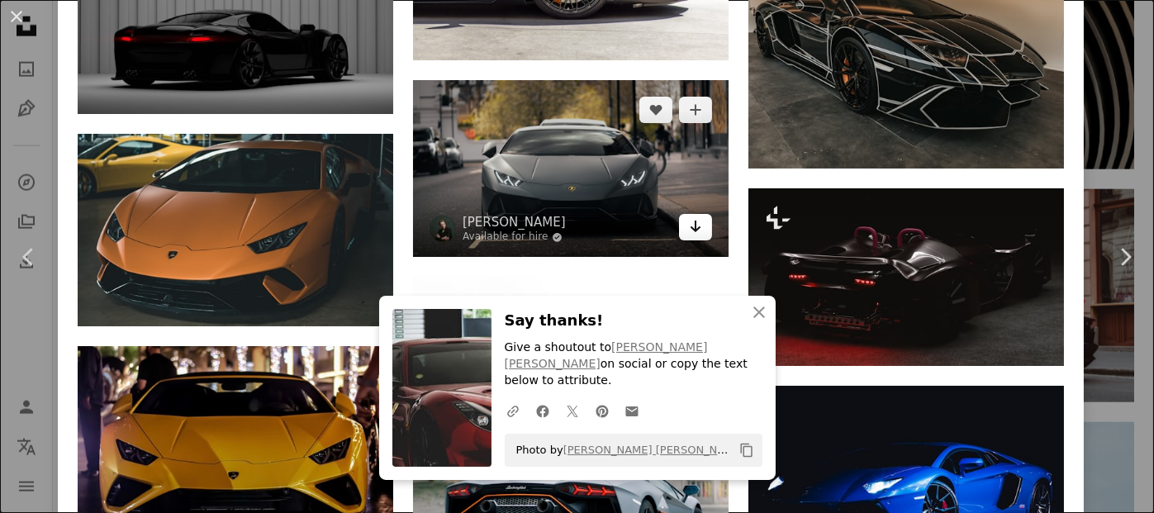
click at [689, 216] on icon "Arrow pointing down" at bounding box center [695, 226] width 13 height 20
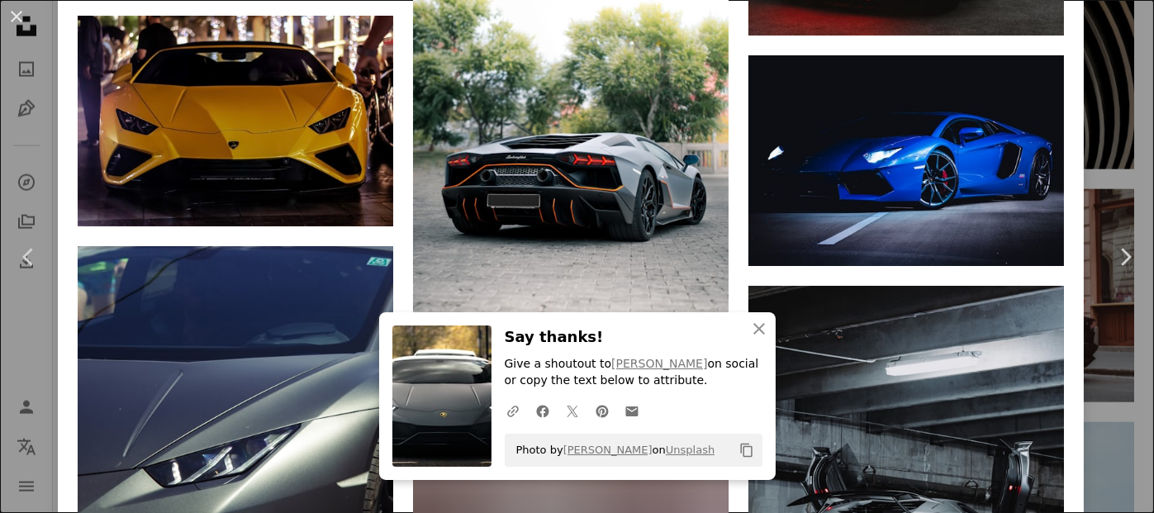
scroll to position [2479, 0]
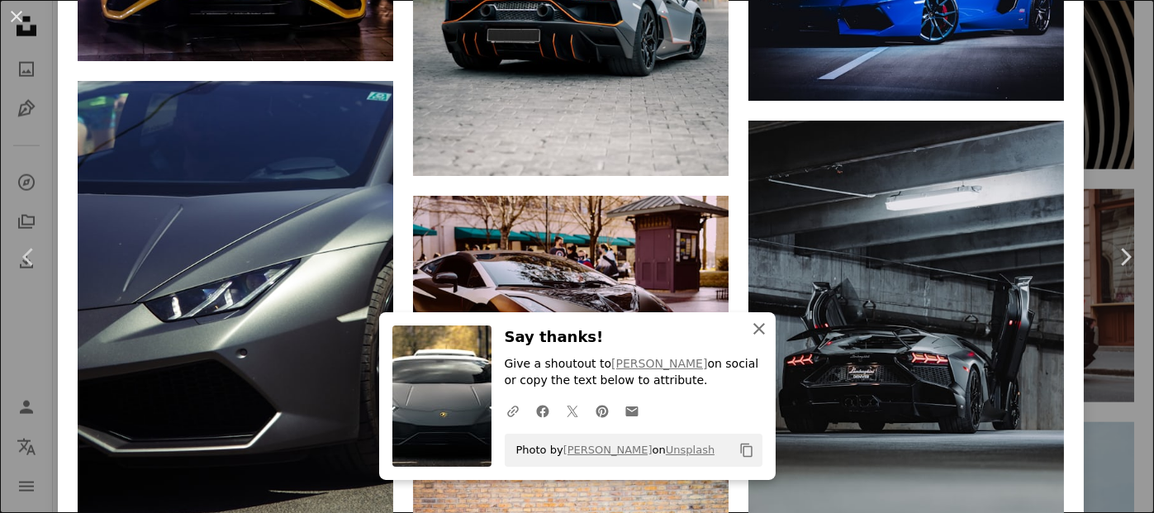
click at [750, 323] on icon "An X shape" at bounding box center [759, 329] width 20 height 20
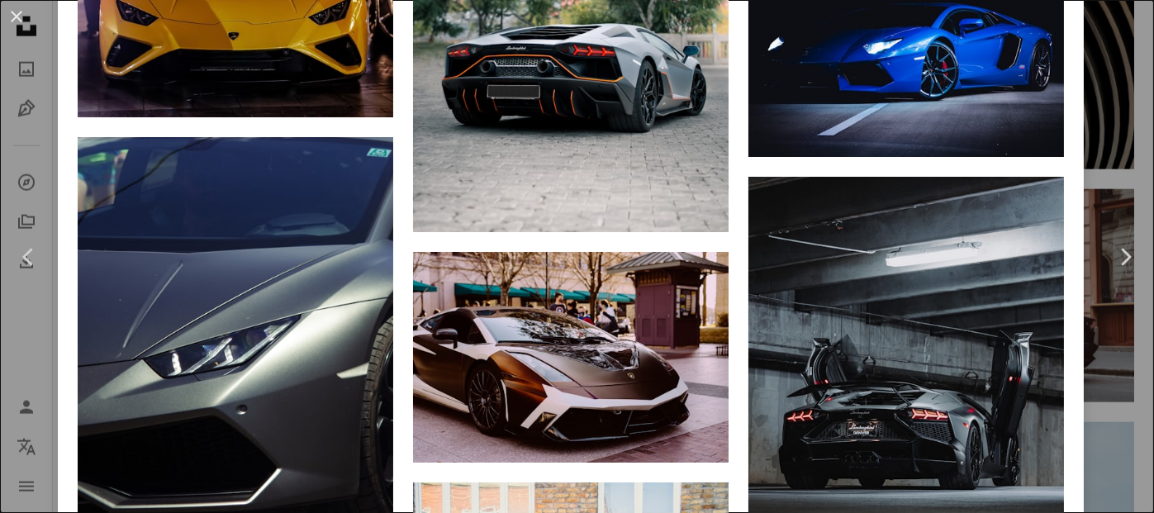
scroll to position [2396, 0]
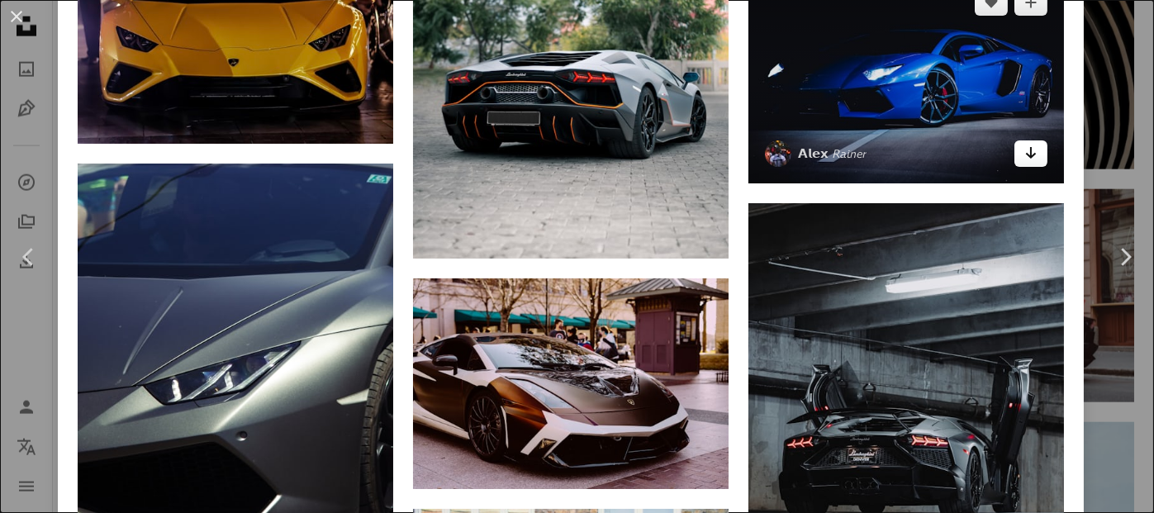
click at [1024, 143] on icon "Arrow pointing down" at bounding box center [1030, 153] width 13 height 20
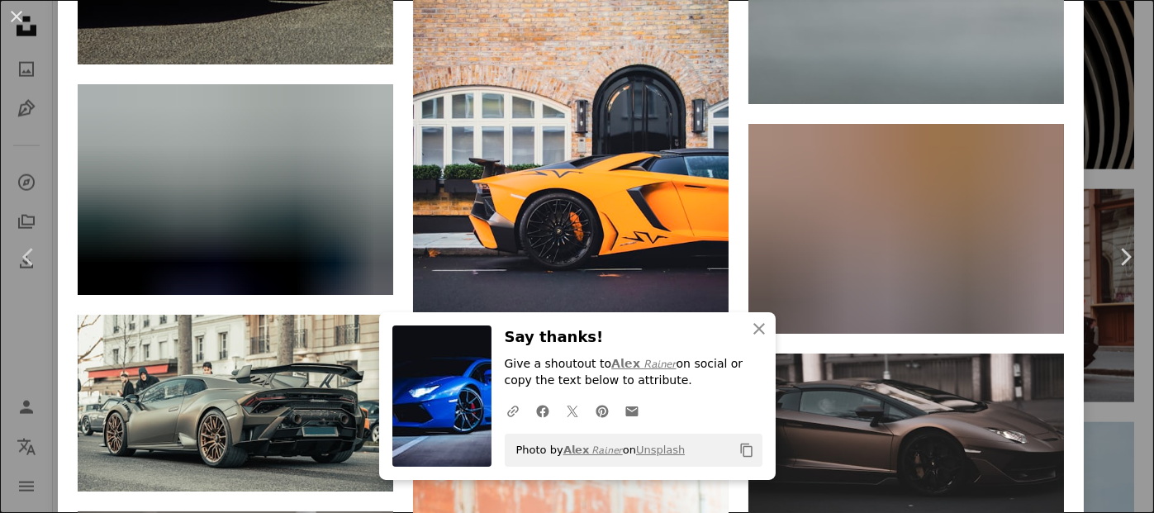
scroll to position [2974, 0]
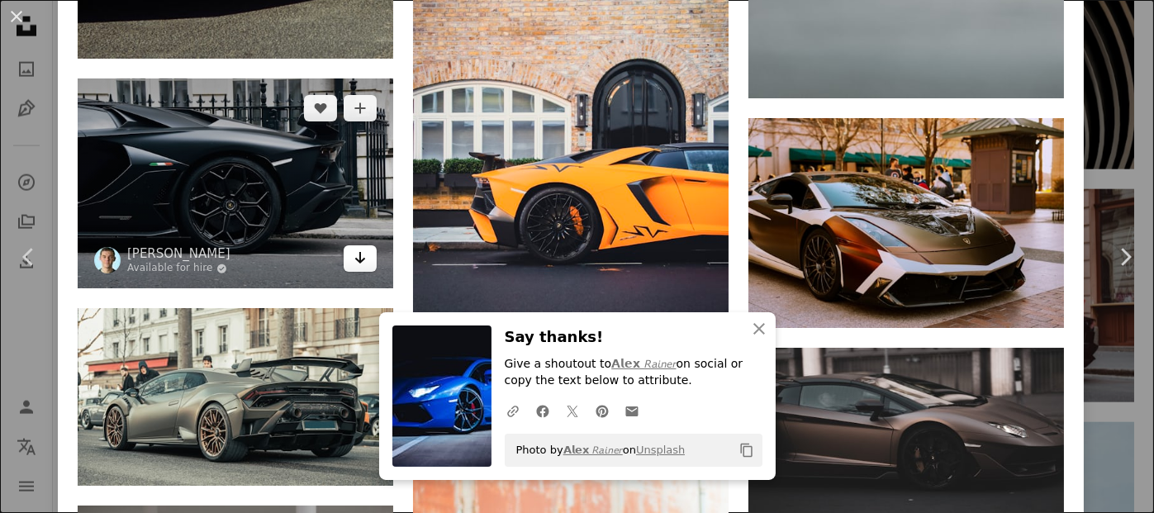
click at [354, 248] on icon "Arrow pointing down" at bounding box center [360, 258] width 13 height 20
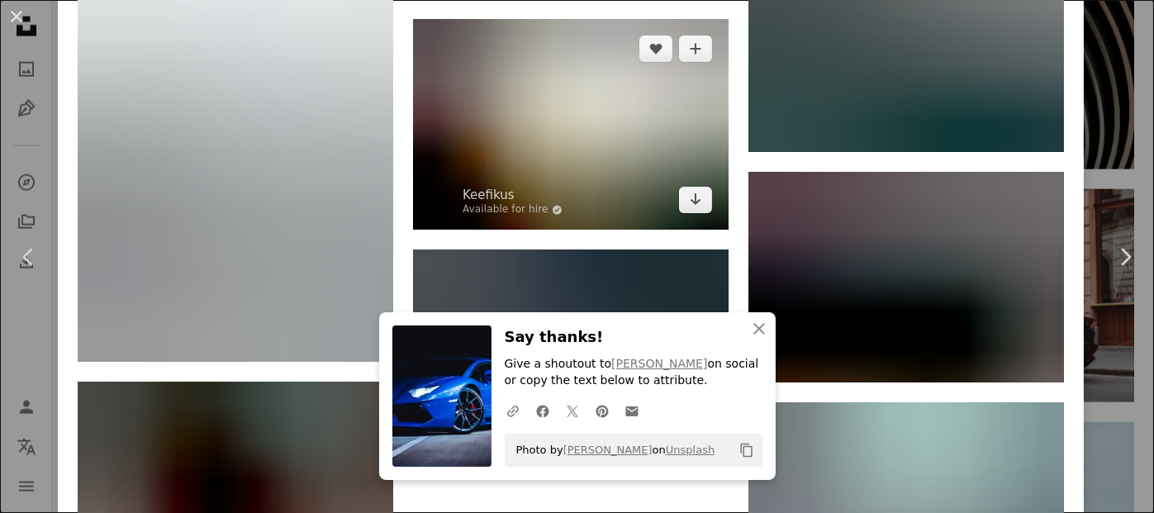
scroll to position [4296, 0]
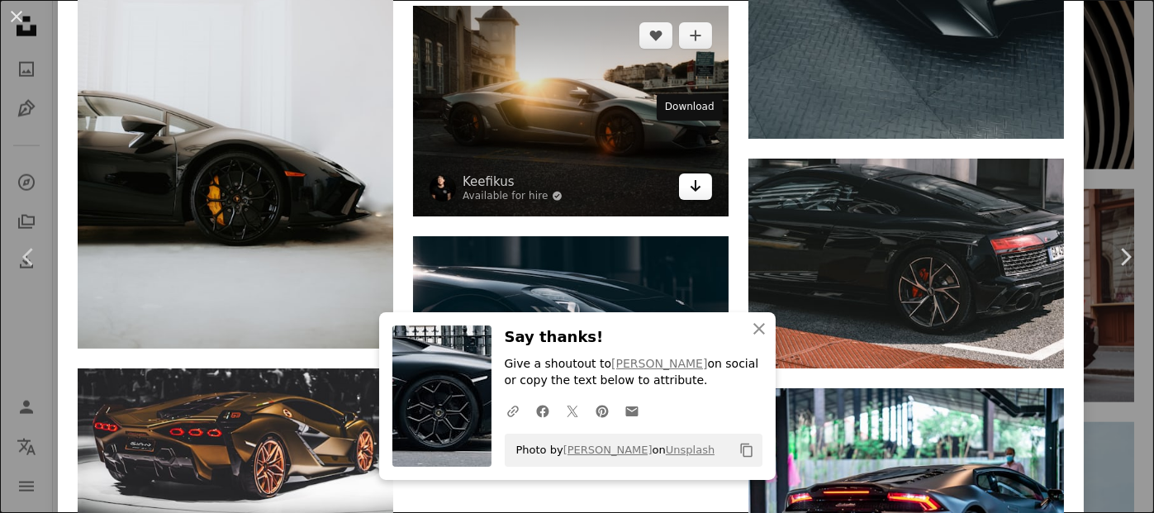
click at [698, 174] on link "Arrow pointing down" at bounding box center [695, 187] width 33 height 26
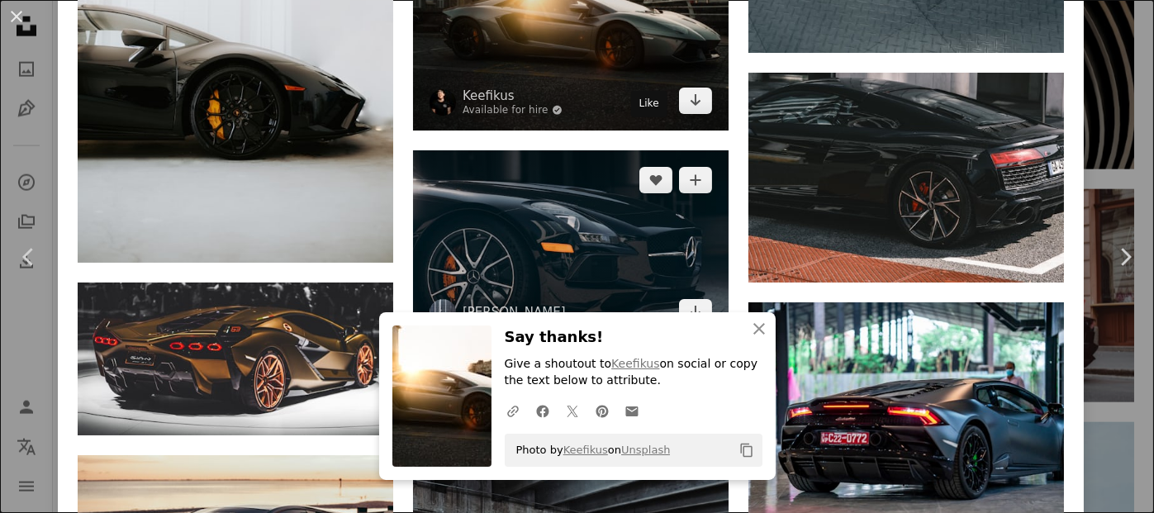
scroll to position [4379, 0]
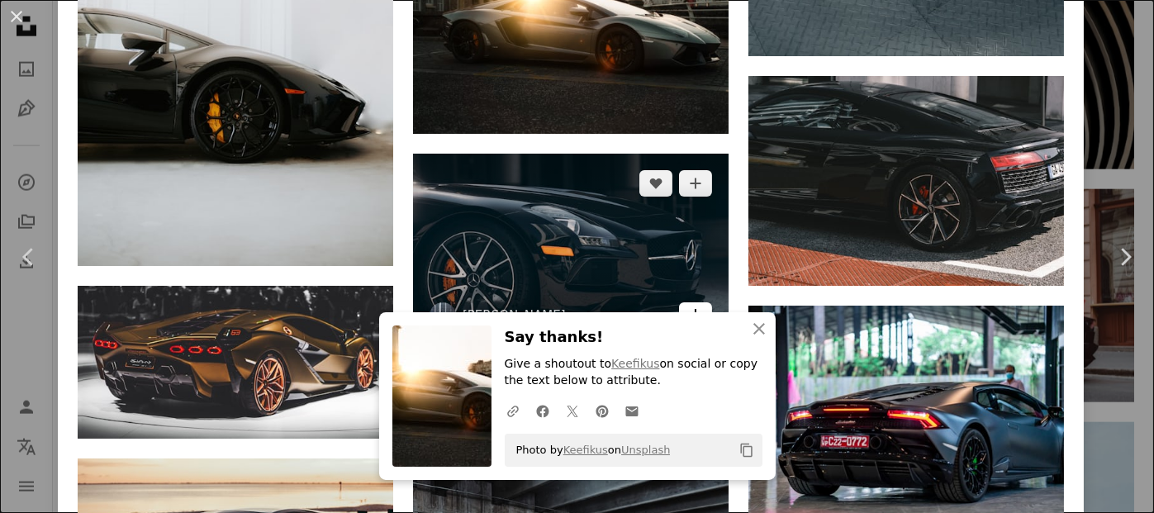
click at [689, 305] on icon "Arrow pointing down" at bounding box center [695, 315] width 13 height 20
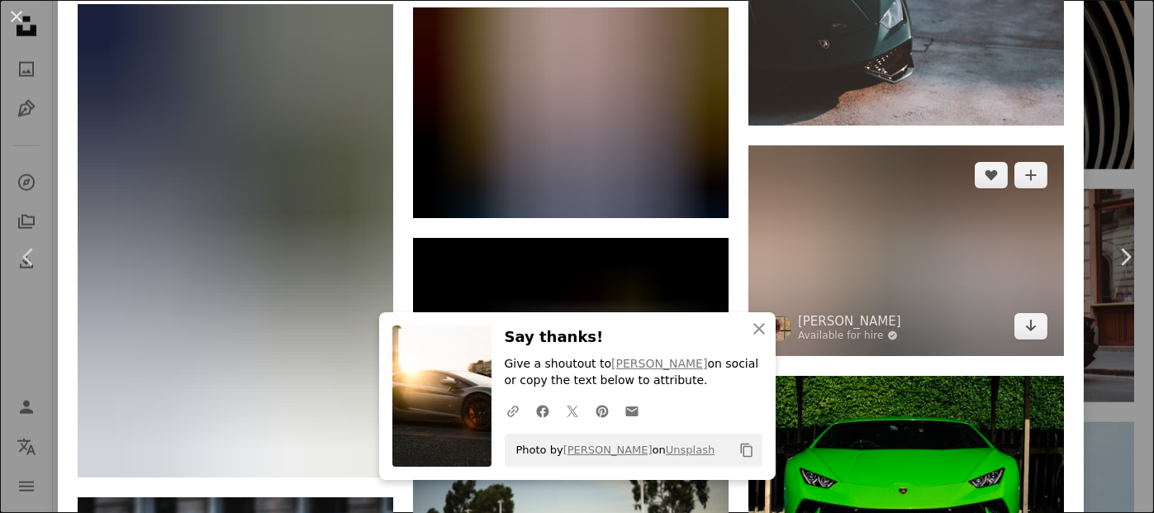
scroll to position [5205, 0]
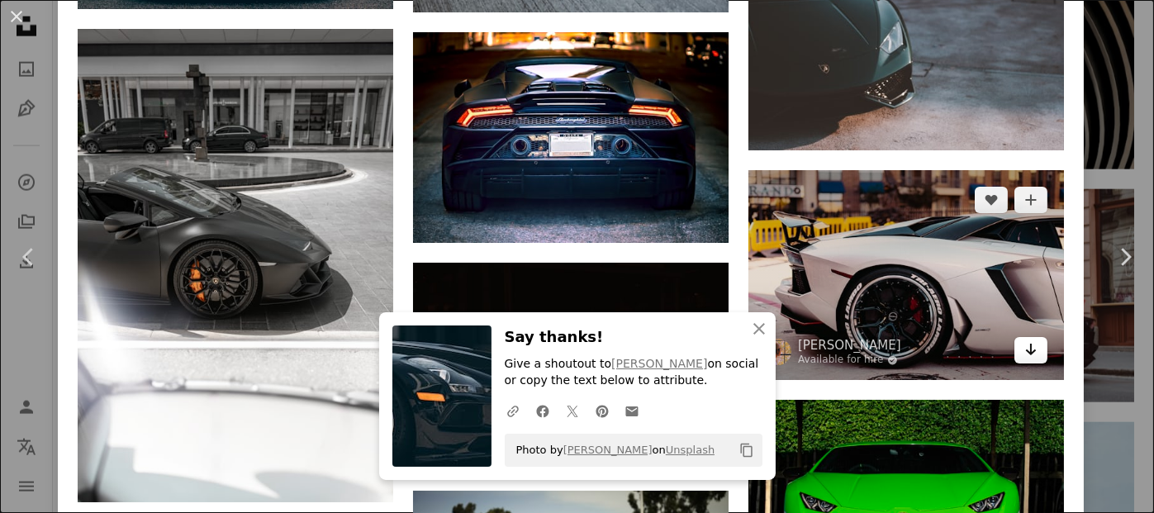
click at [1024, 340] on icon "Arrow pointing down" at bounding box center [1030, 350] width 13 height 20
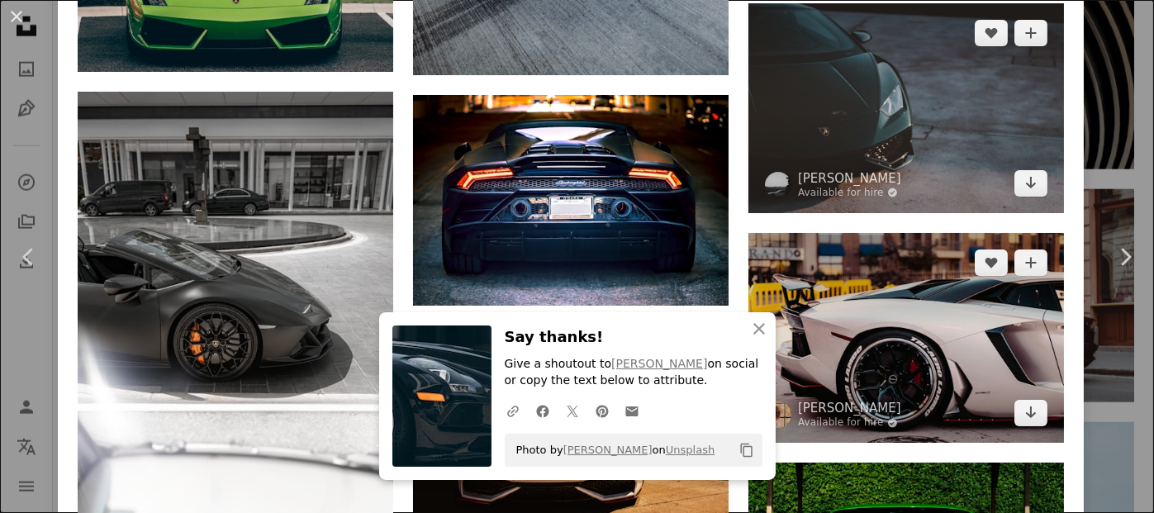
scroll to position [5122, 0]
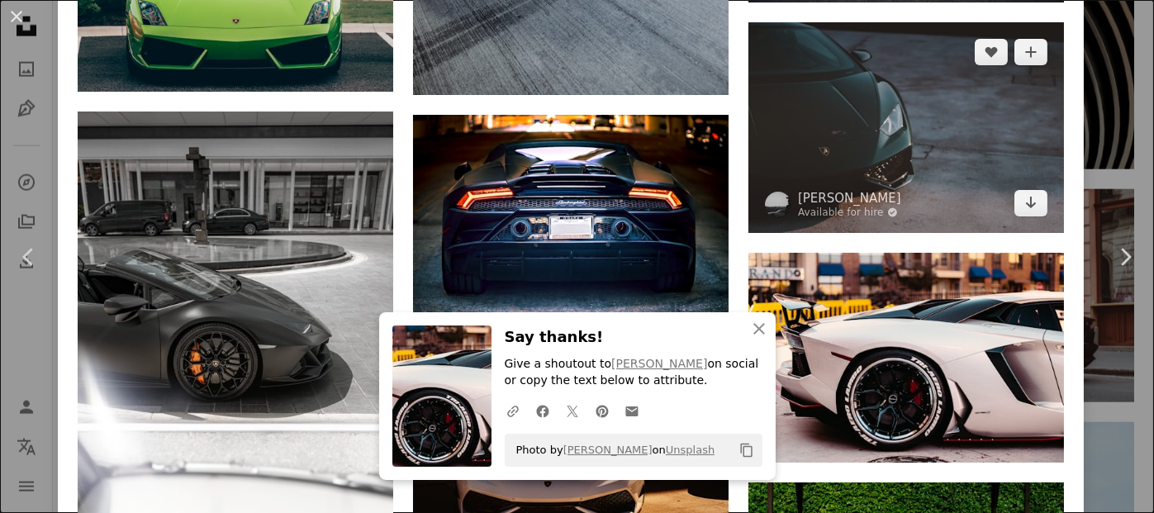
drag, startPoint x: 1020, startPoint y: 153, endPoint x: 1000, endPoint y: 158, distance: 21.2
click at [1024, 193] on icon "Arrow pointing down" at bounding box center [1030, 203] width 13 height 20
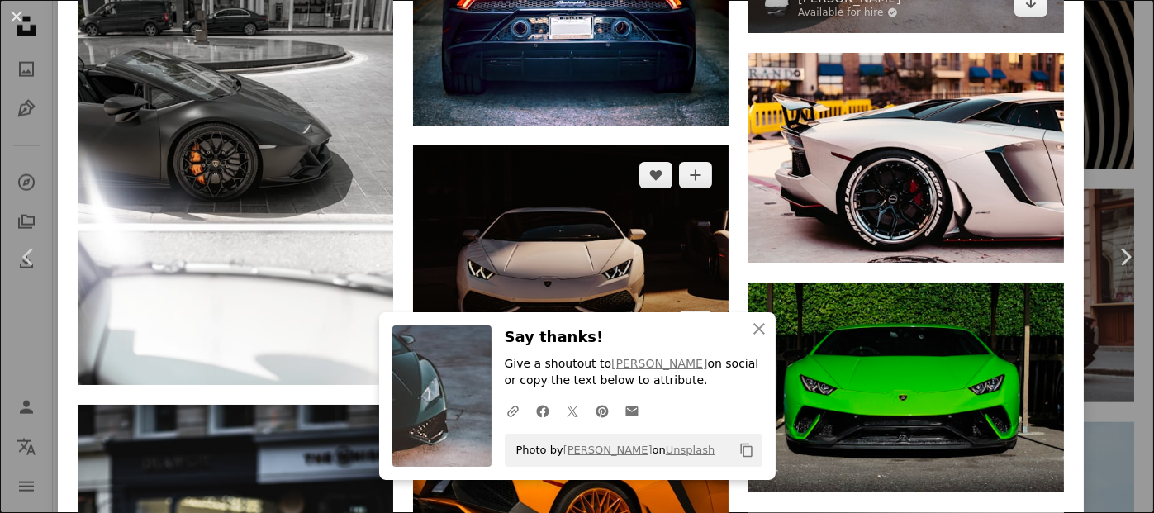
scroll to position [5453, 0]
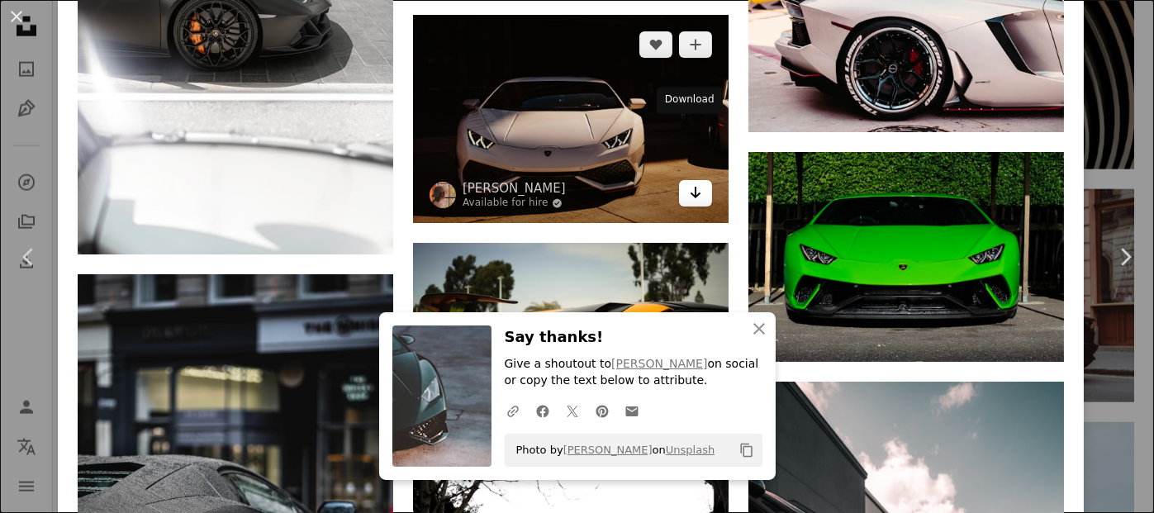
click at [691, 187] on icon "Download" at bounding box center [696, 193] width 11 height 12
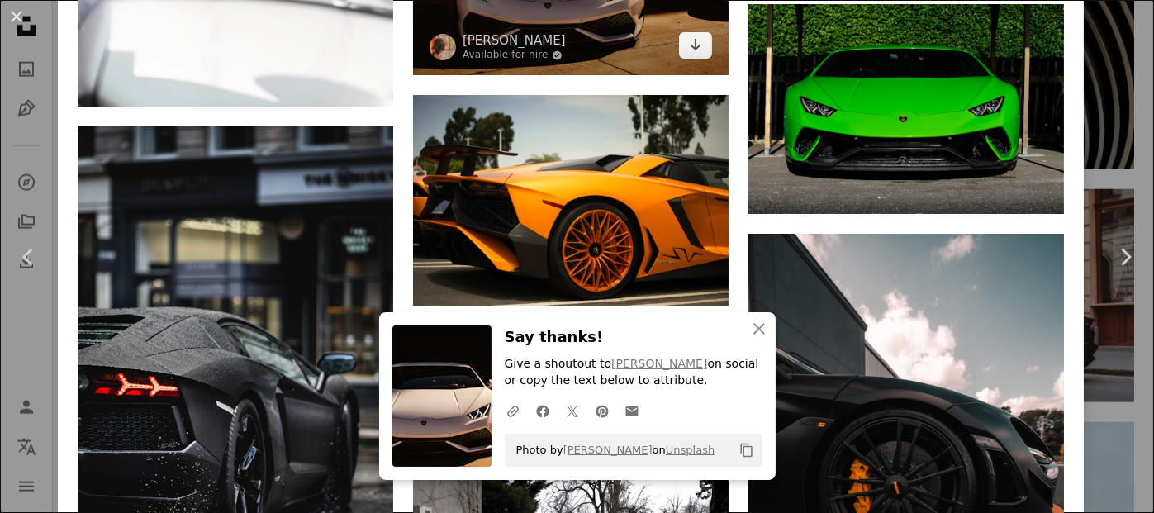
scroll to position [5618, 0]
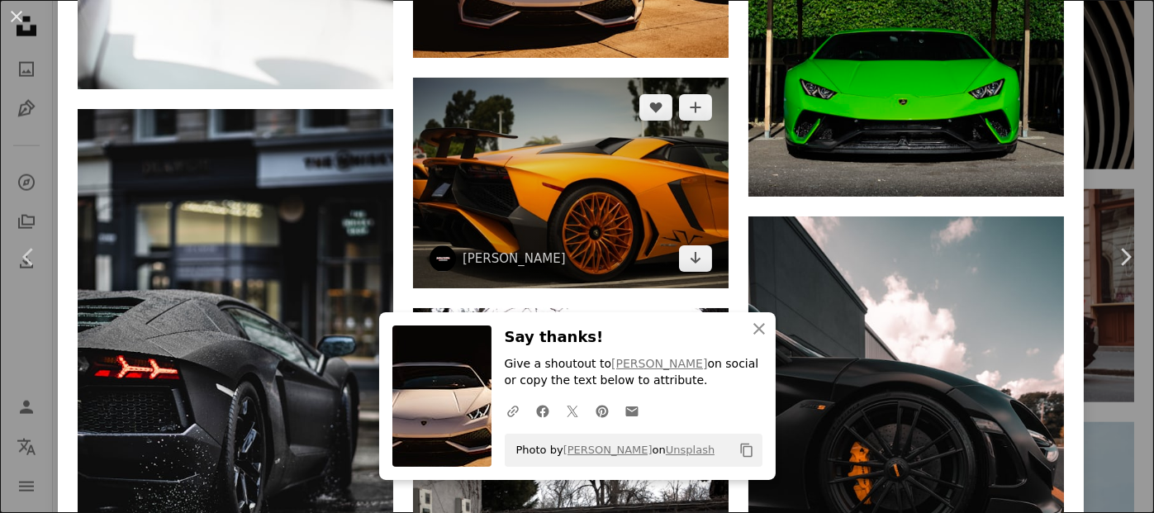
drag, startPoint x: 676, startPoint y: 195, endPoint x: 577, endPoint y: 195, distance: 99.1
click at [679, 245] on link "Arrow pointing down" at bounding box center [695, 258] width 33 height 26
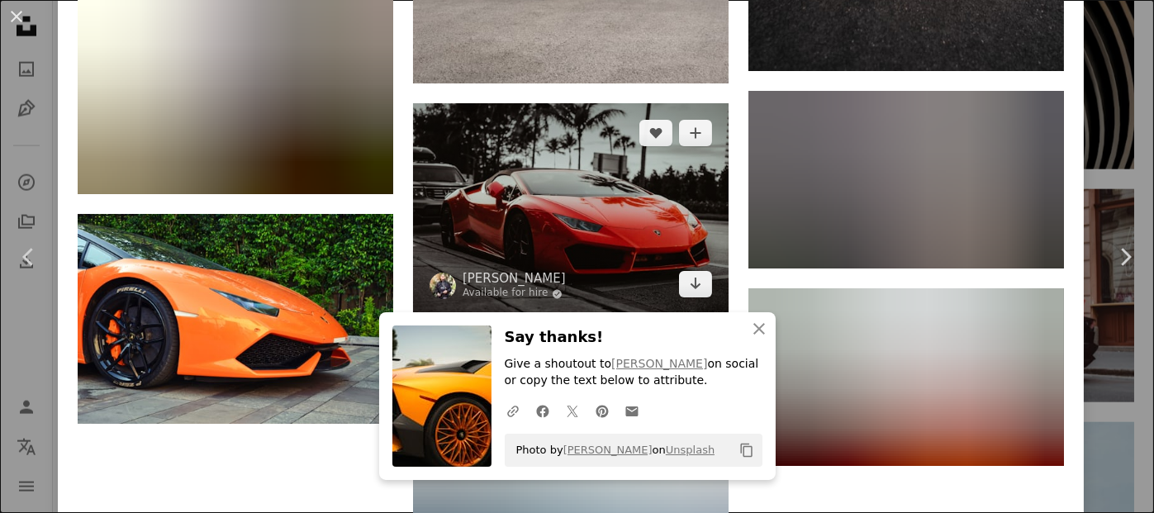
scroll to position [6279, 0]
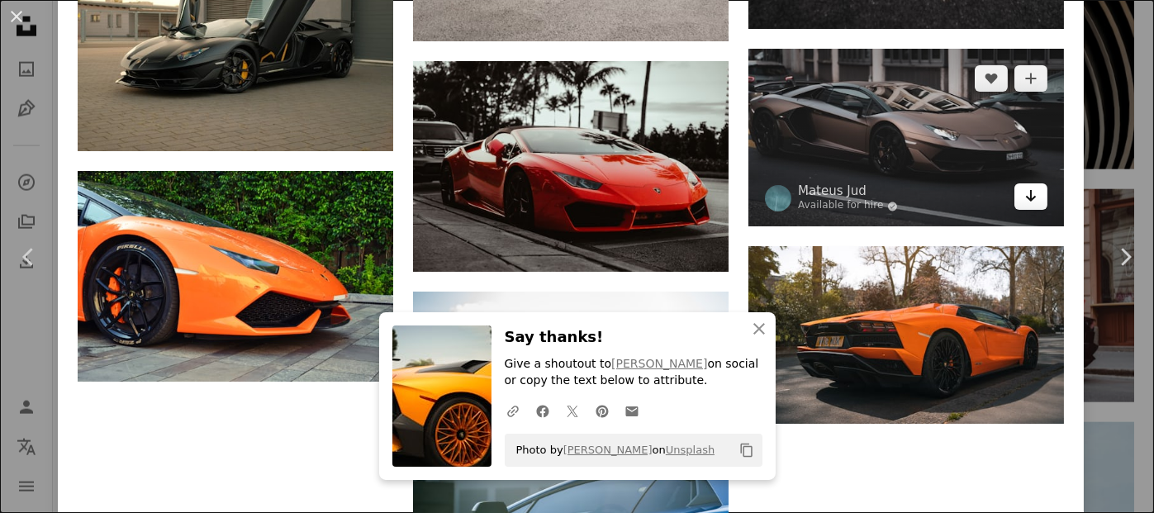
click at [1024, 186] on icon "Arrow pointing down" at bounding box center [1030, 196] width 13 height 20
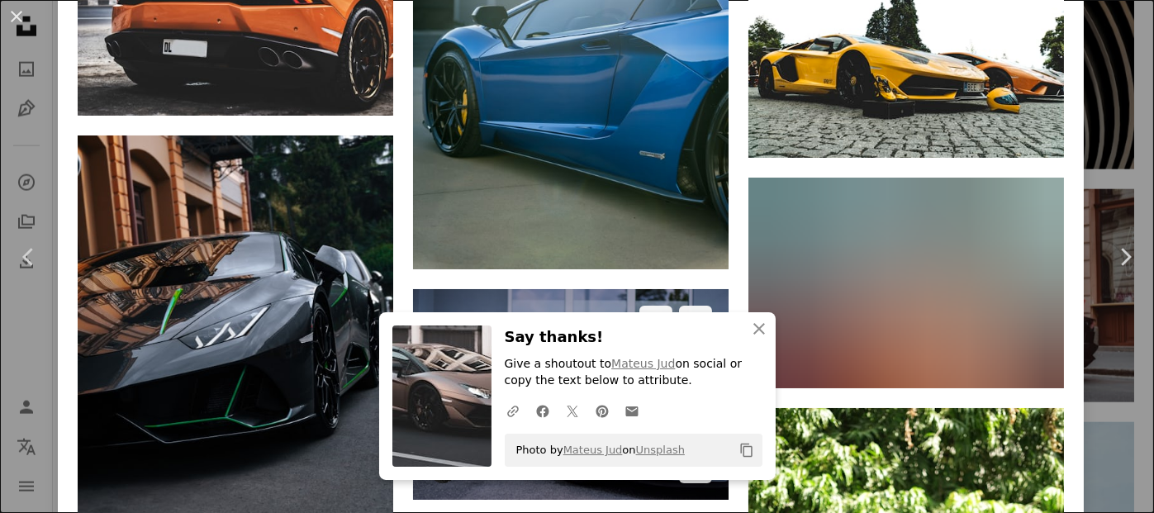
scroll to position [6940, 0]
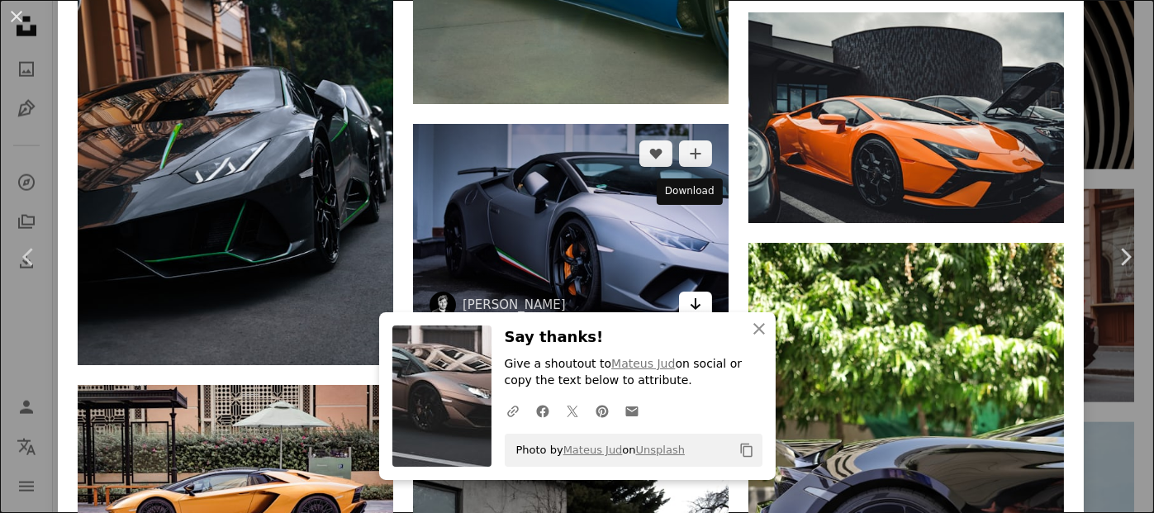
click at [689, 294] on icon "Arrow pointing down" at bounding box center [695, 304] width 13 height 20
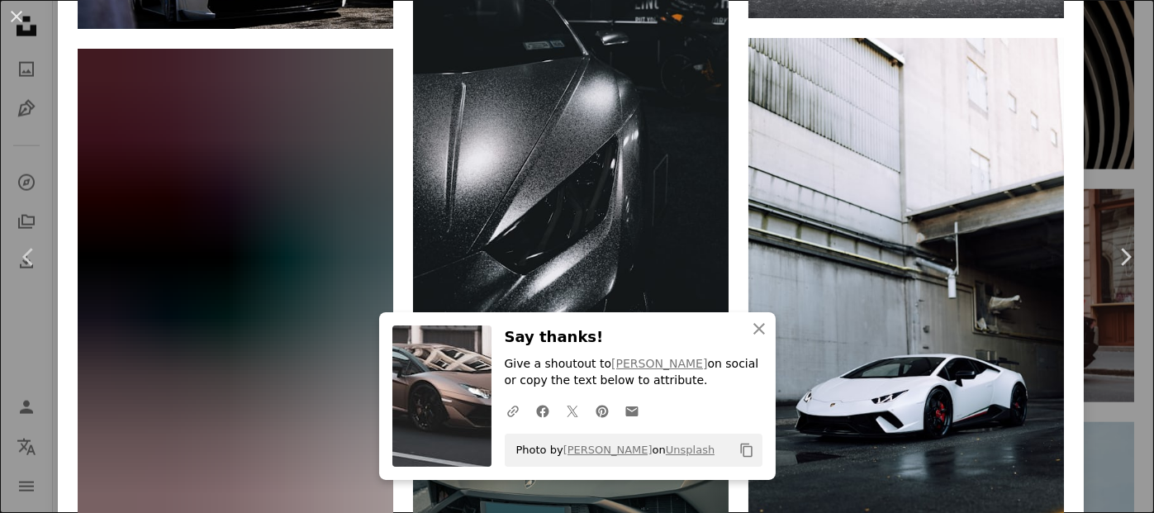
scroll to position [9832, 0]
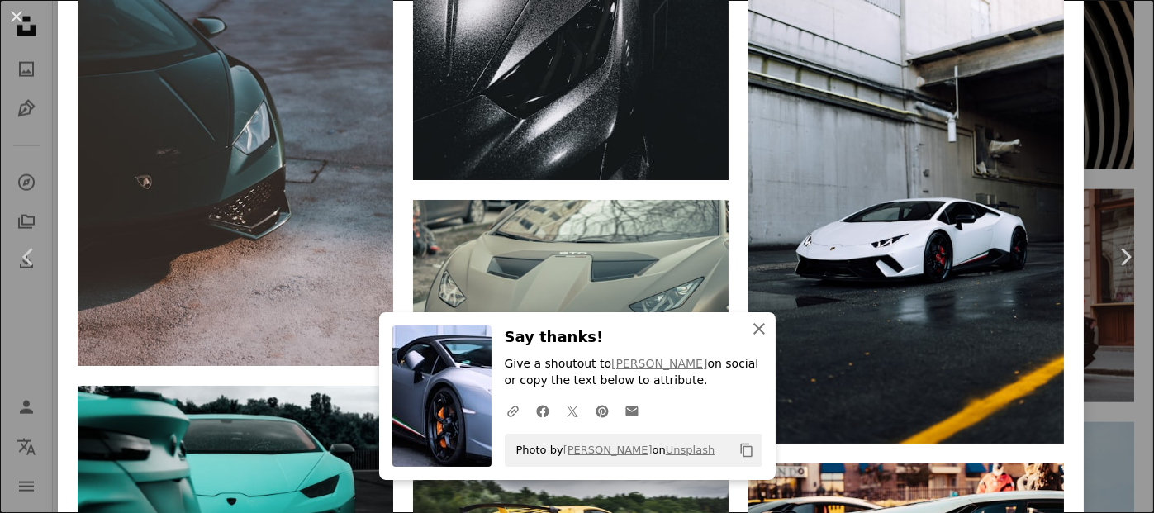
click at [754, 324] on icon "An X shape" at bounding box center [759, 329] width 20 height 20
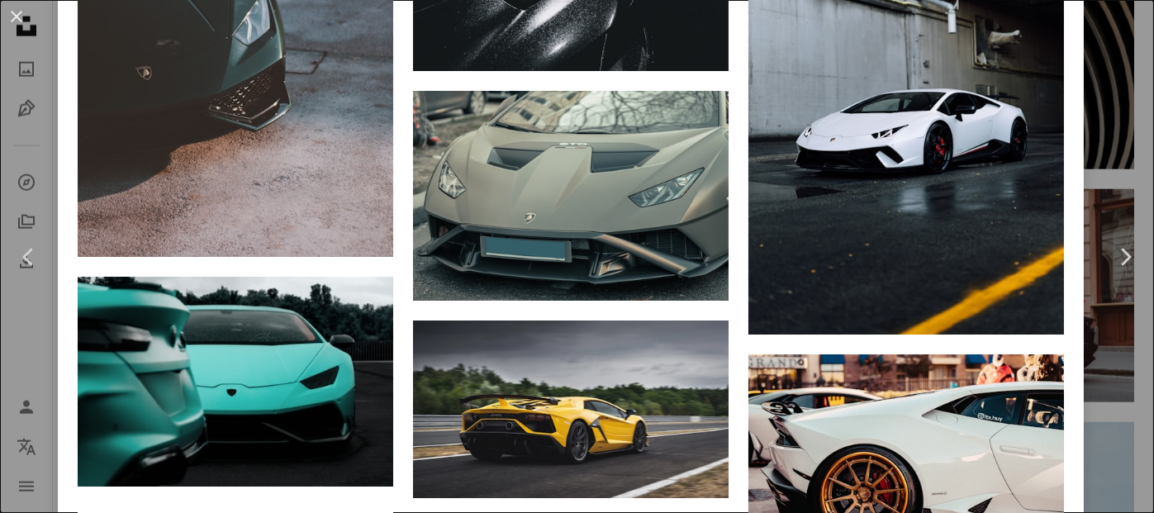
scroll to position [10080, 0]
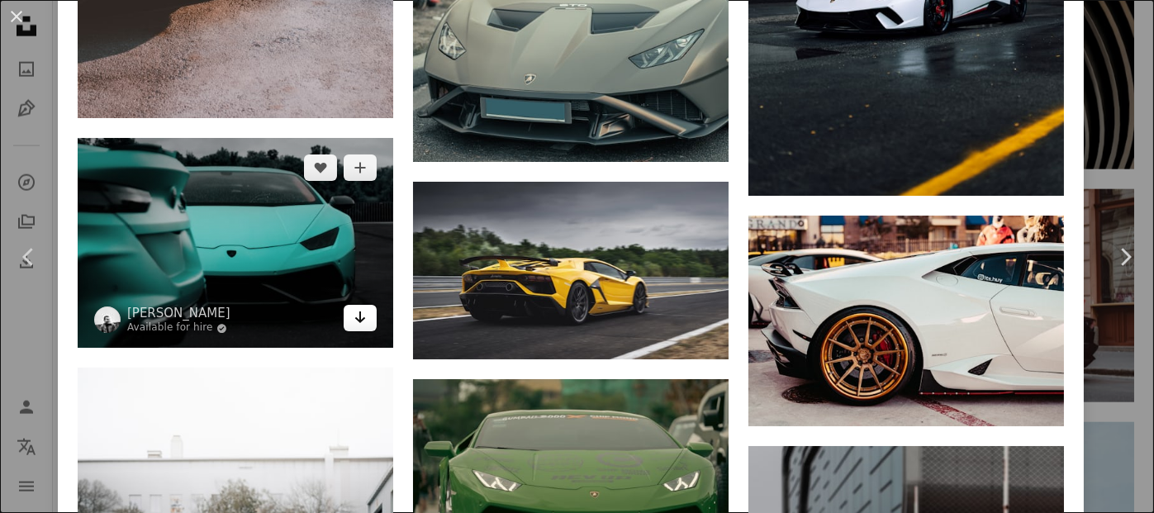
click at [354, 307] on icon "Arrow pointing down" at bounding box center [360, 317] width 13 height 20
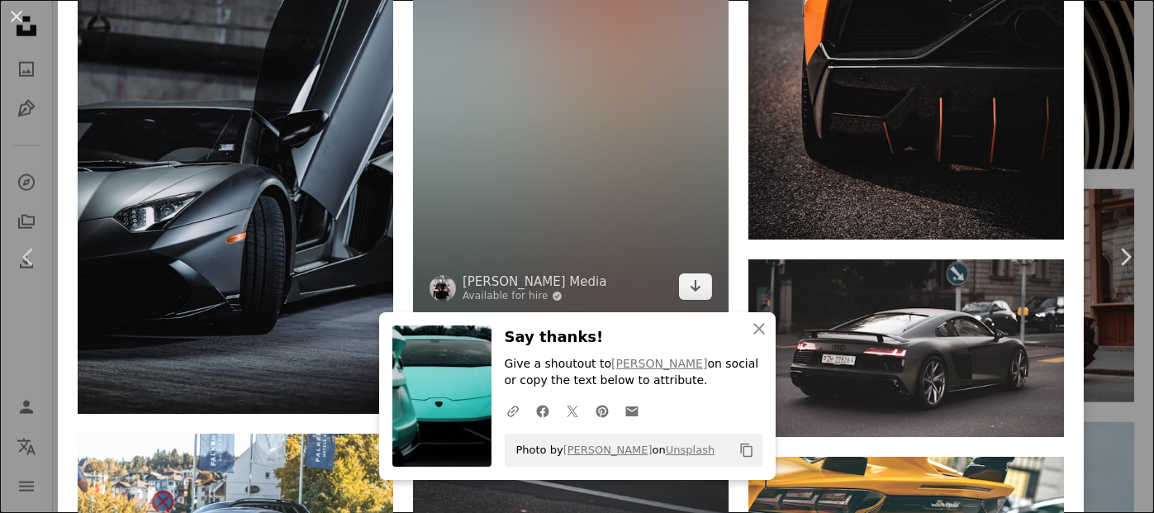
scroll to position [12328, 0]
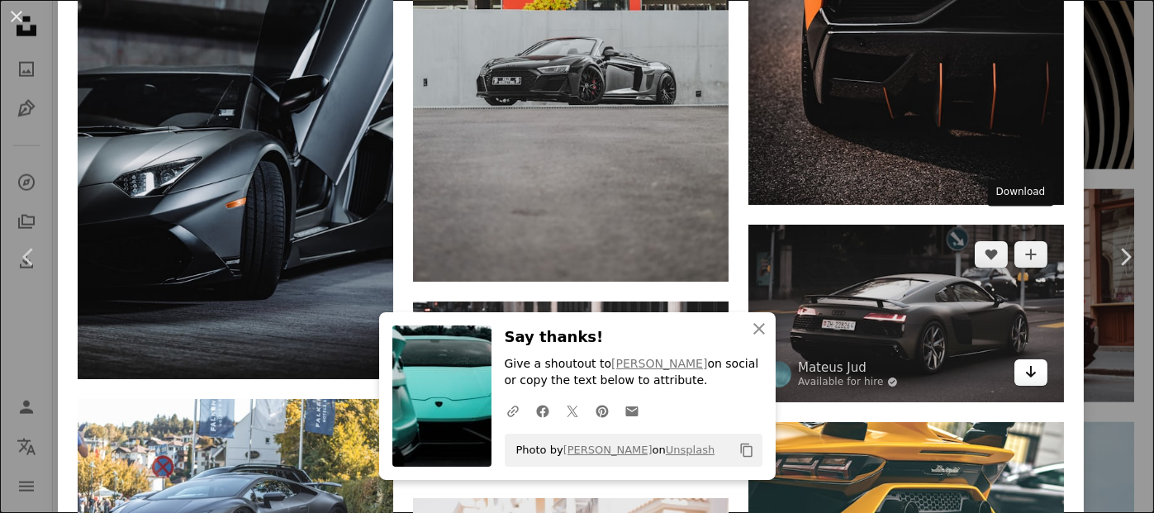
click at [1024, 362] on icon "Arrow pointing down" at bounding box center [1030, 372] width 13 height 20
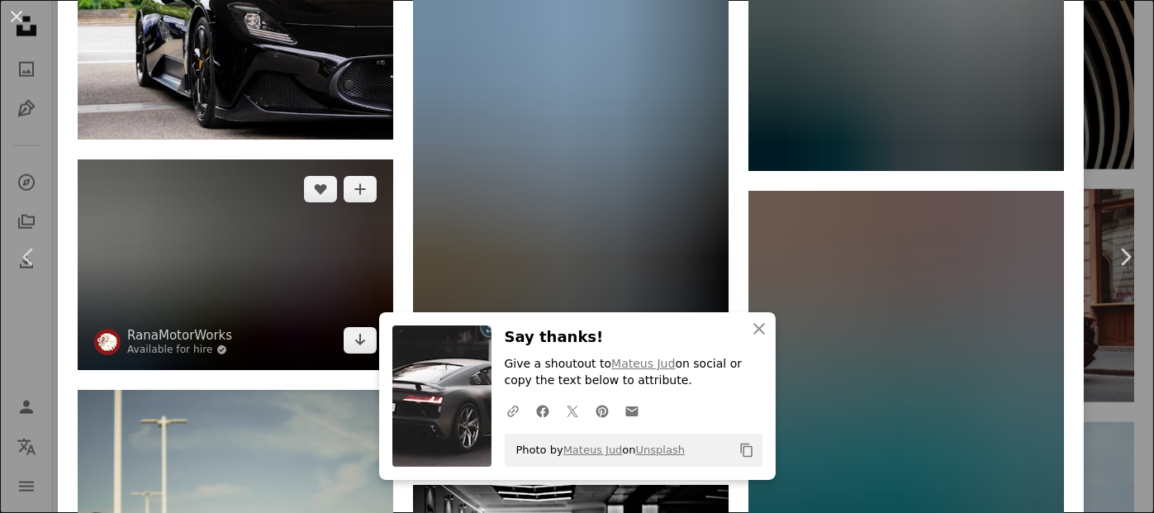
scroll to position [13897, 0]
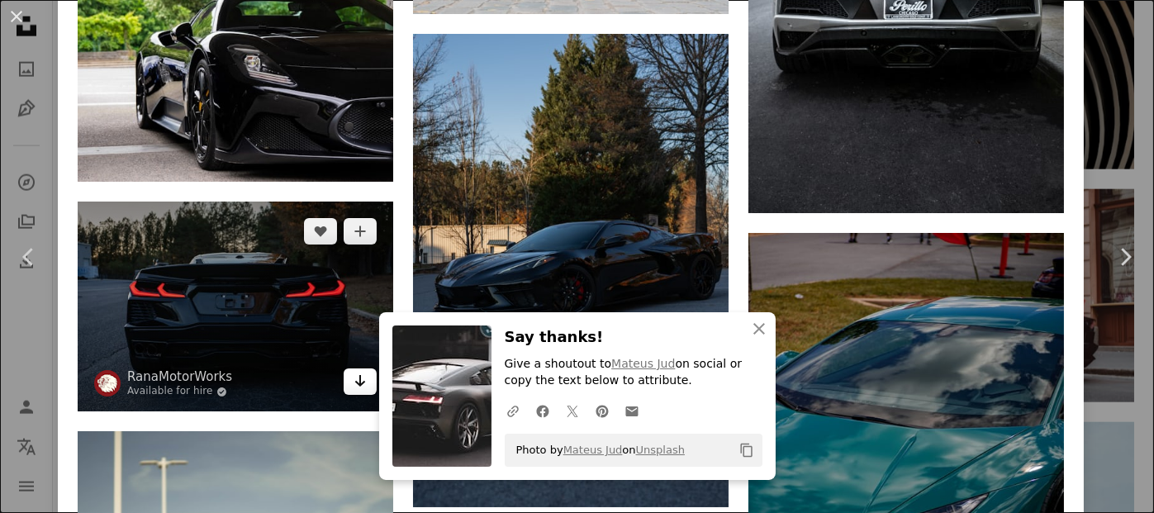
click at [361, 371] on icon "Arrow pointing down" at bounding box center [360, 381] width 13 height 20
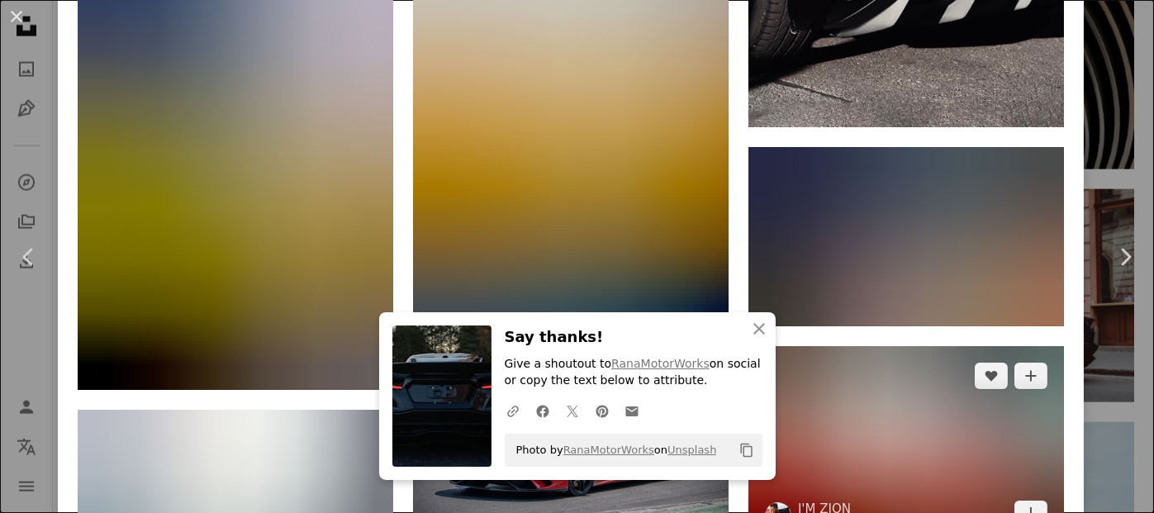
scroll to position [17202, 0]
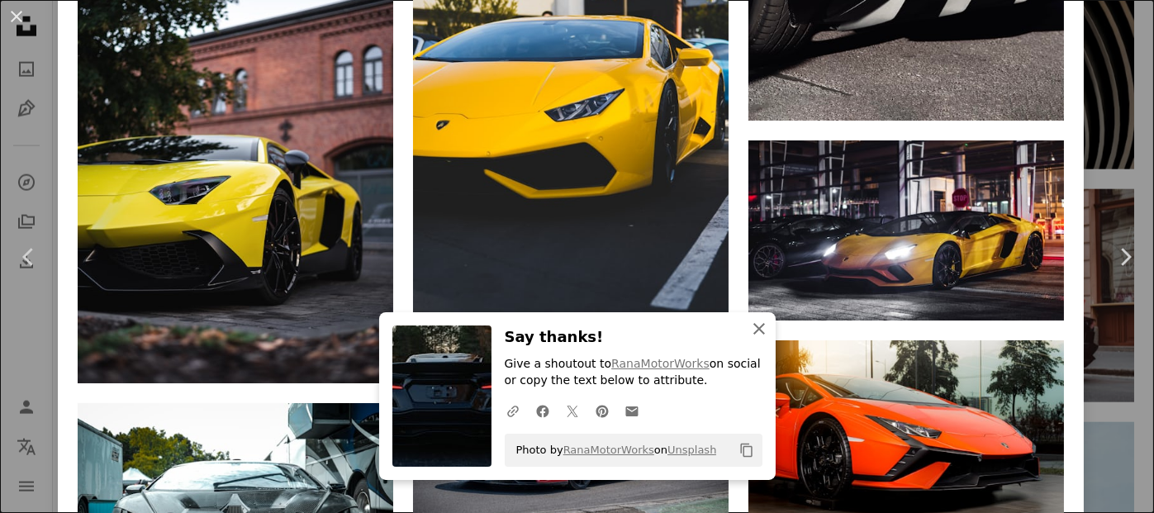
click at [749, 323] on icon "An X shape" at bounding box center [759, 329] width 20 height 20
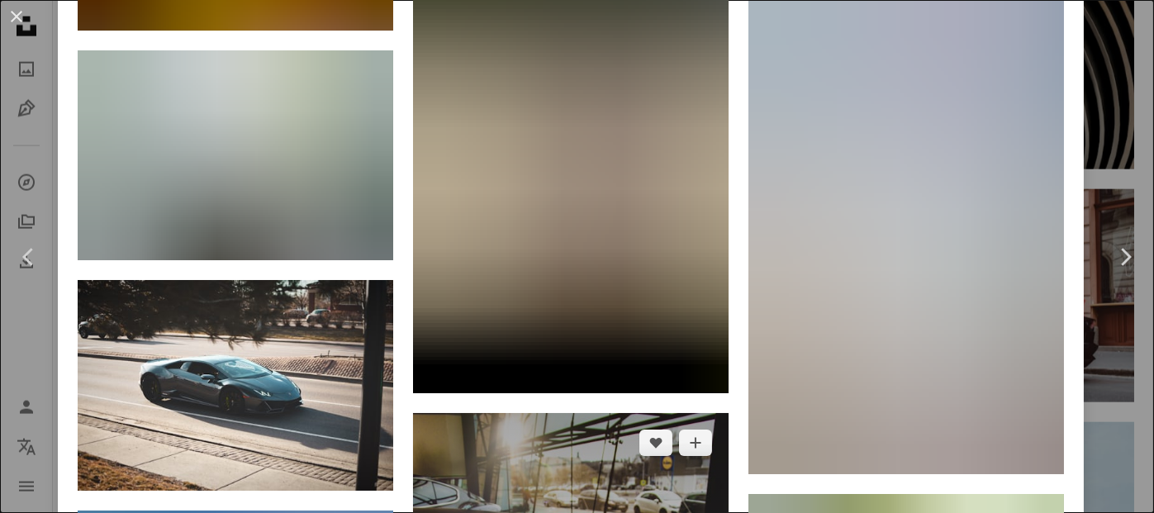
scroll to position [22191, 0]
